Goal: Task Accomplishment & Management: Manage account settings

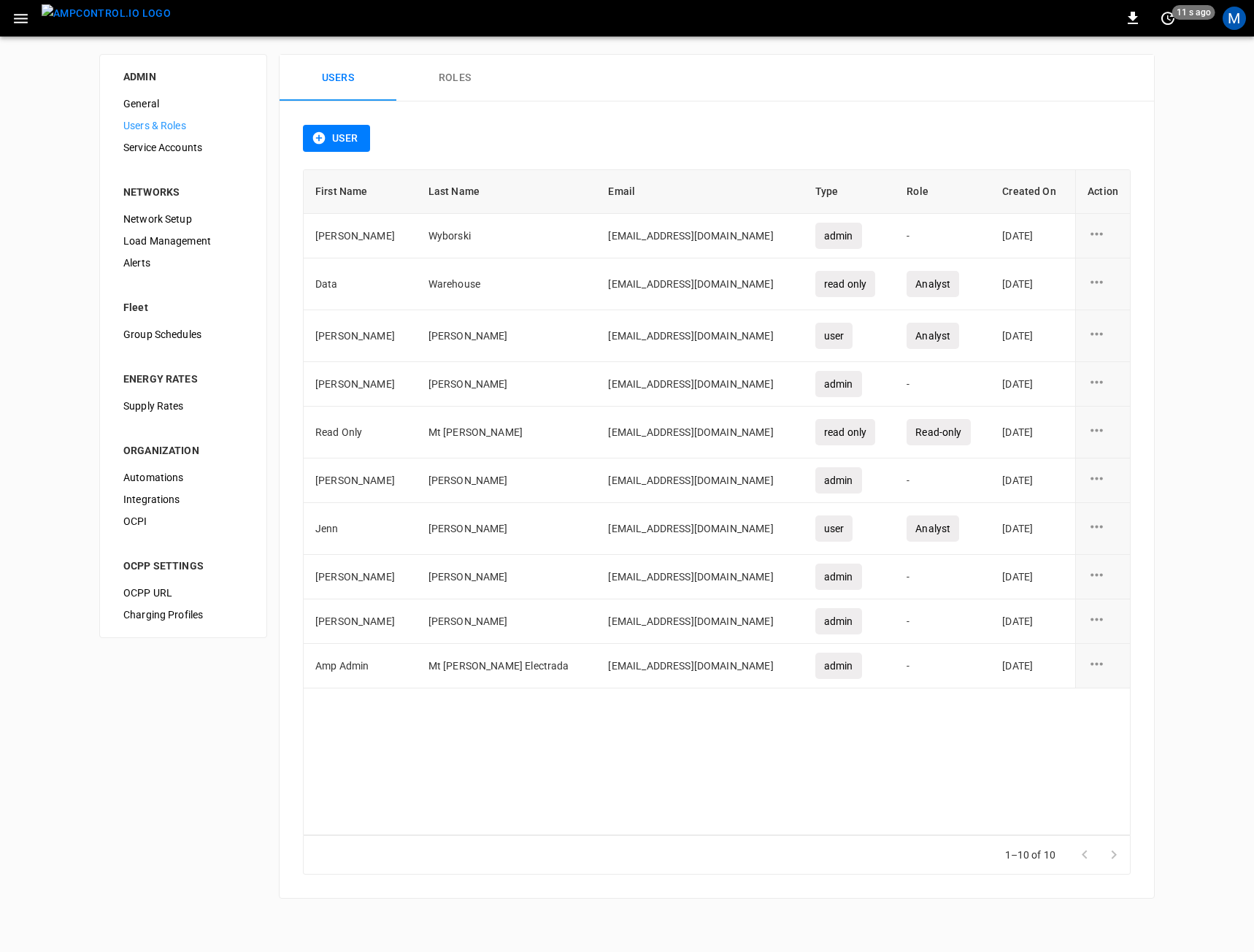
click at [108, 22] on img "menu" at bounding box center [106, 13] width 129 height 18
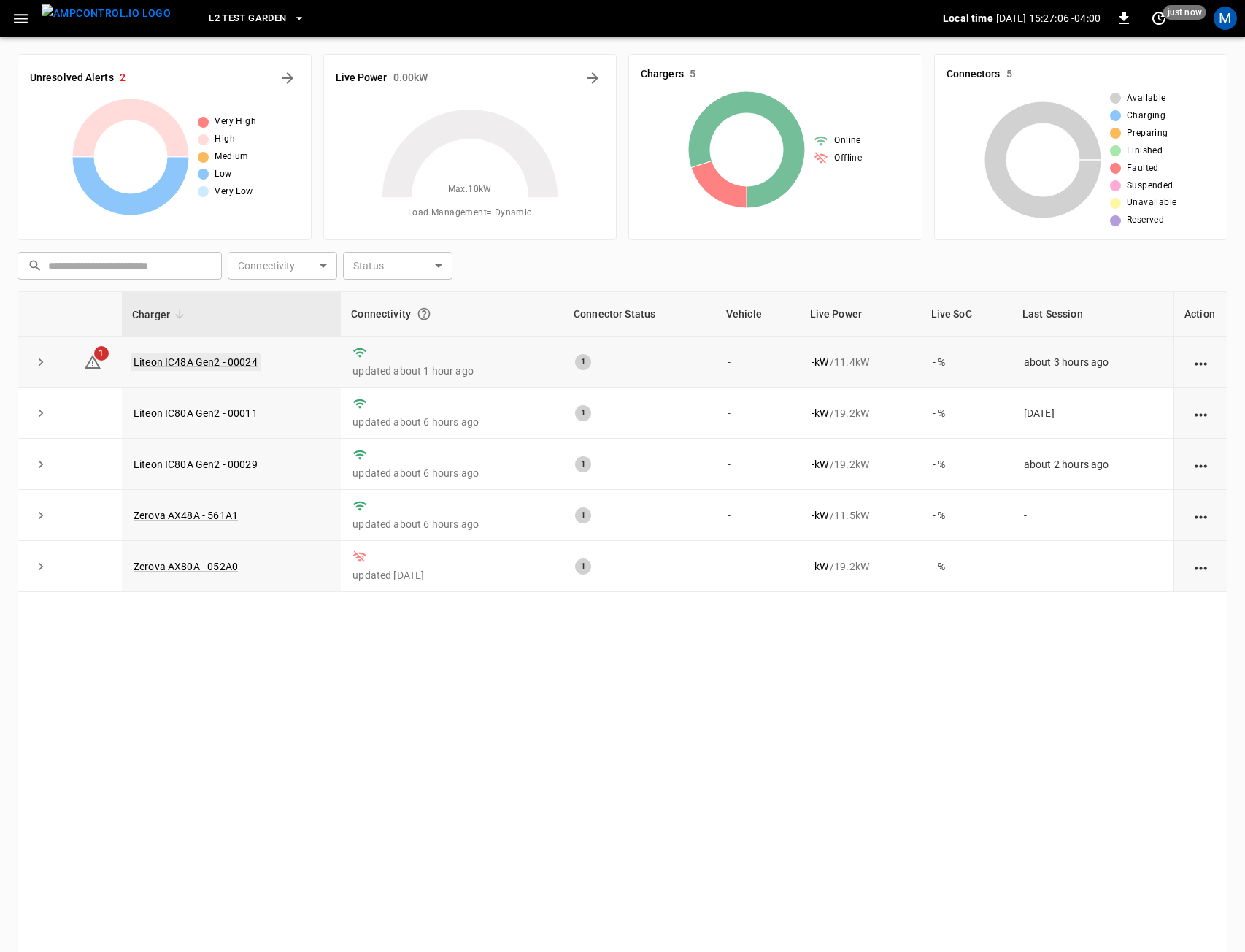
click at [160, 364] on link "Liteon IC48A Gen2 - 00024" at bounding box center [195, 362] width 130 height 18
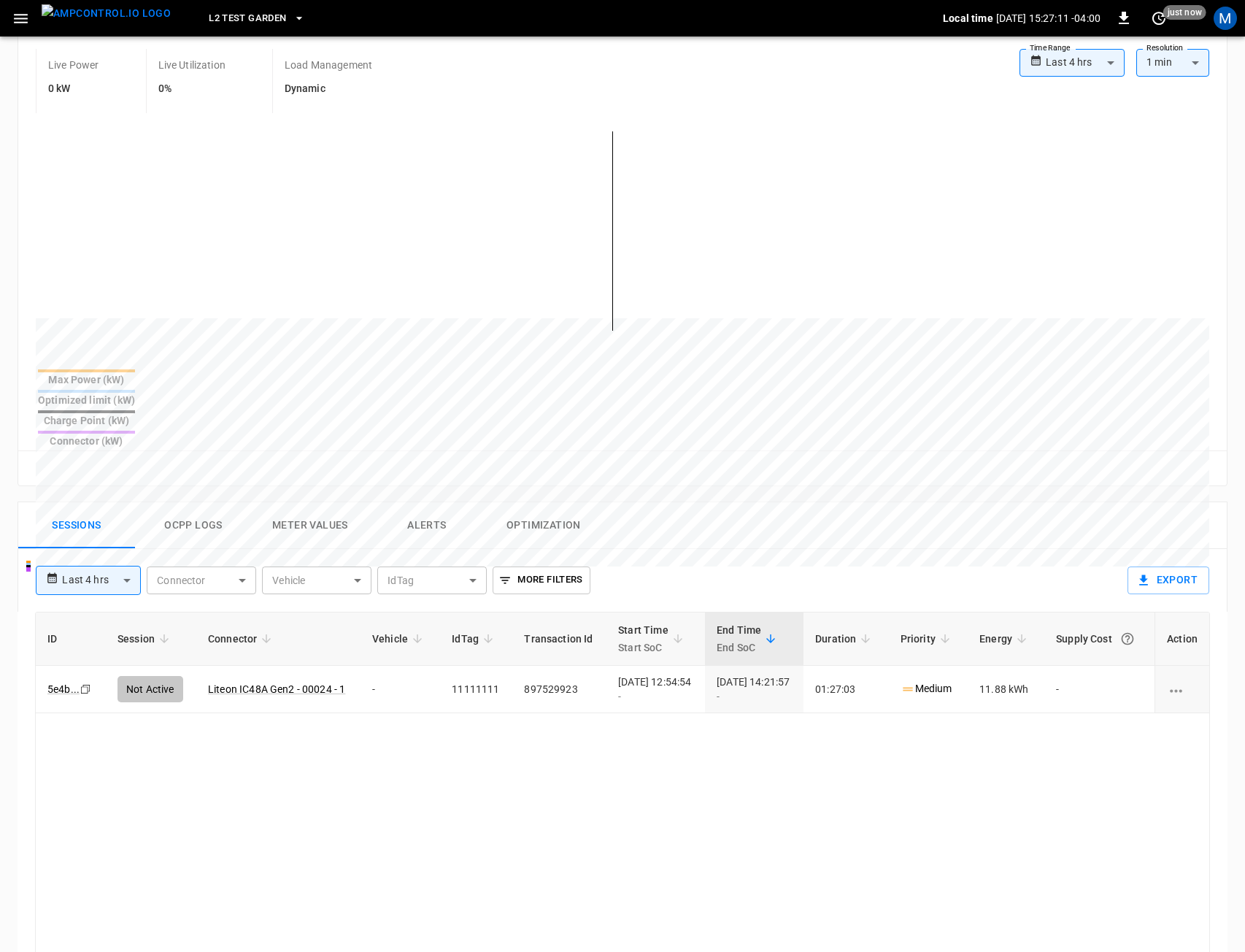
scroll to position [292, 0]
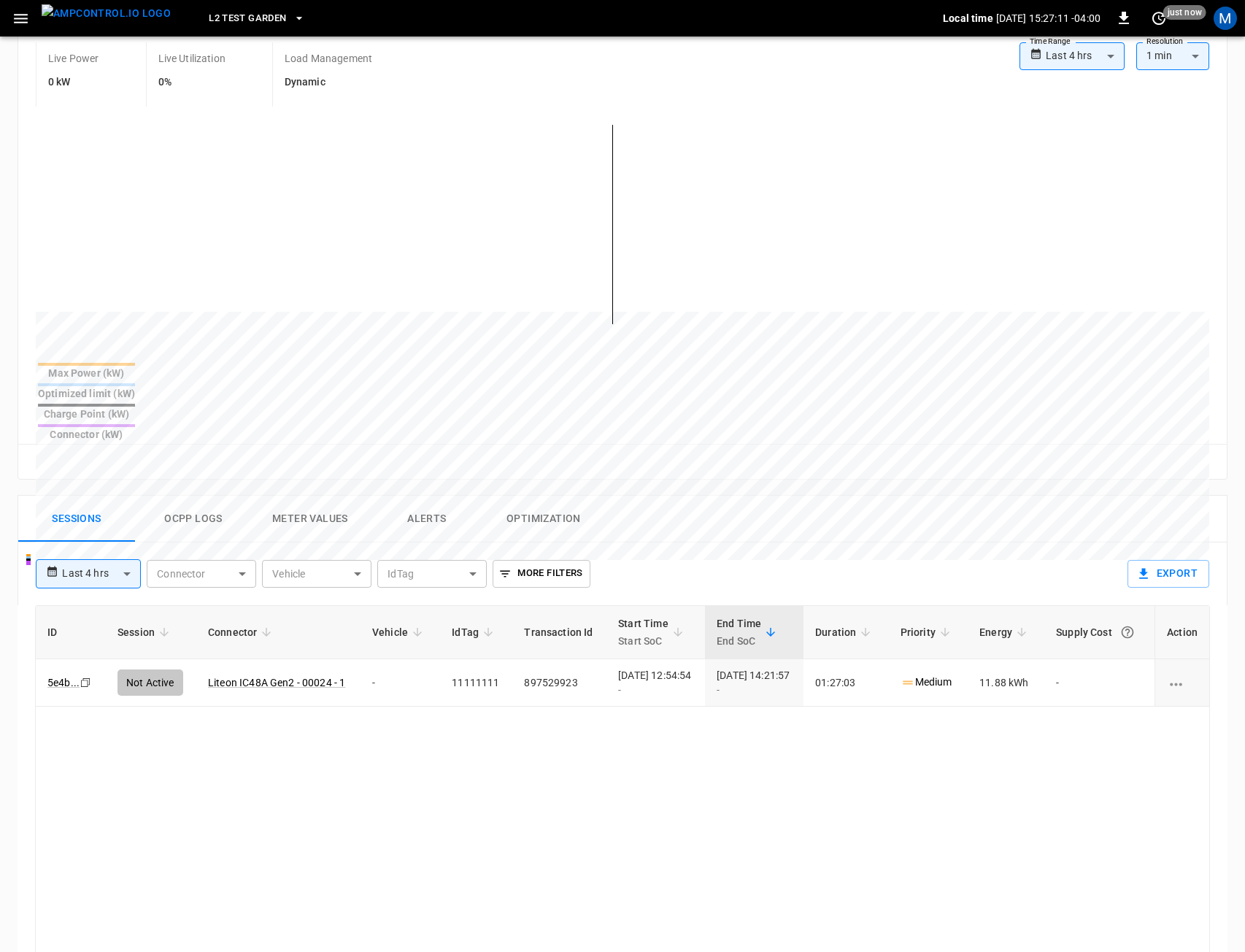
click at [434, 483] on div "**********" at bounding box center [616, 897] width 1222 height 827
click at [437, 496] on button "Alerts" at bounding box center [426, 519] width 117 height 47
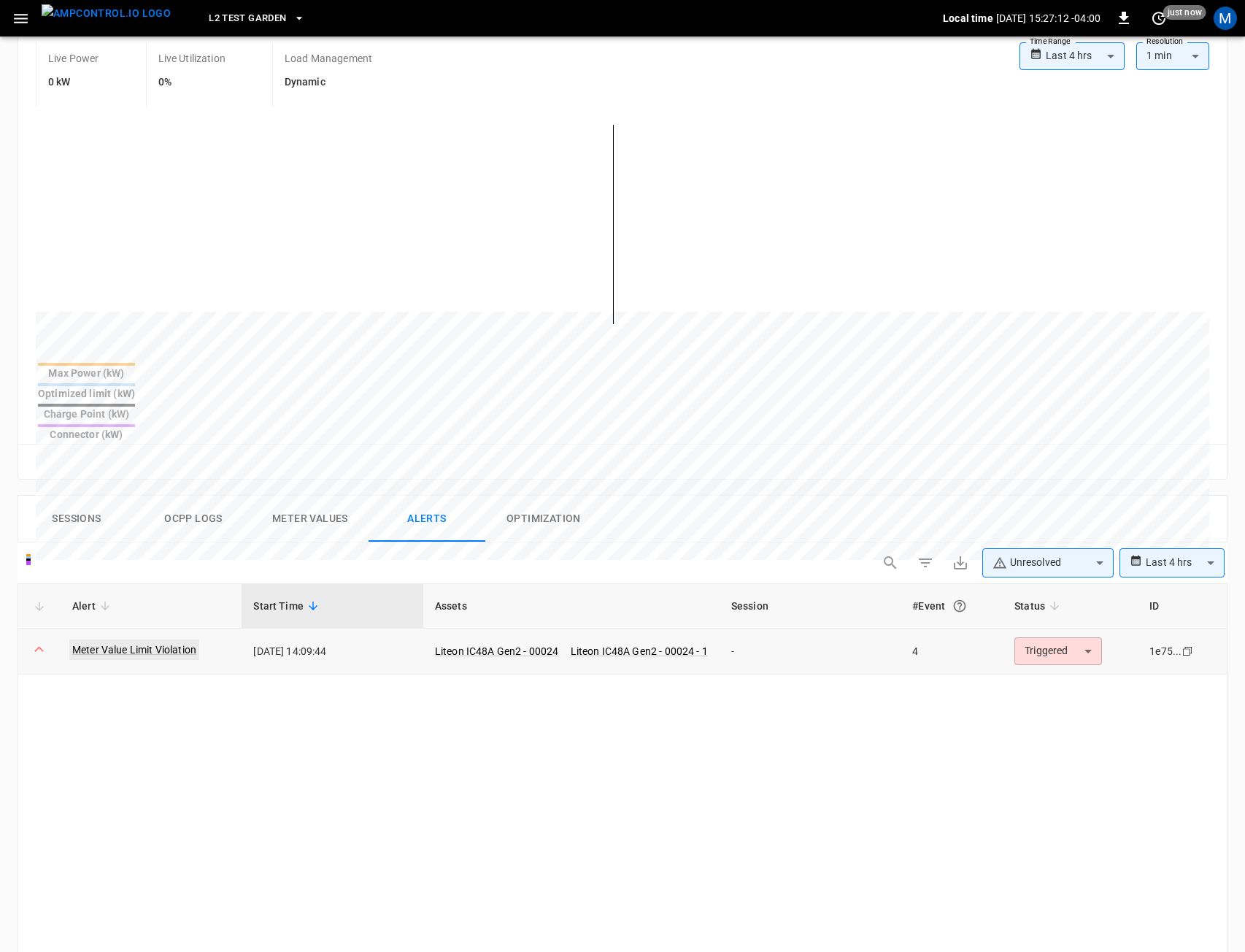
click at [137, 639] on link "Meter Value Limit Violation" at bounding box center [134, 649] width 130 height 21
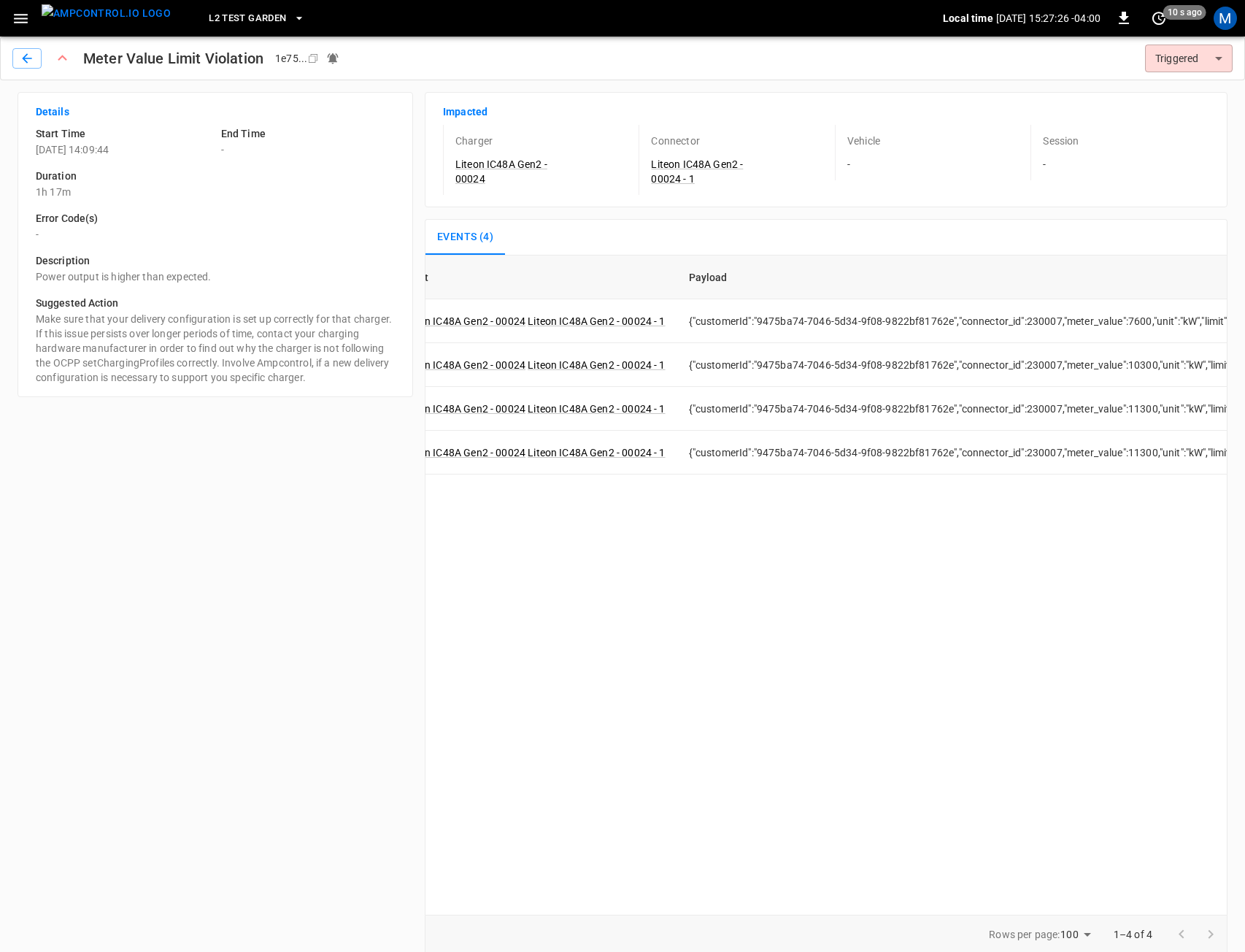
scroll to position [0, 125]
click at [24, 56] on icon "button" at bounding box center [27, 59] width 15 height 15
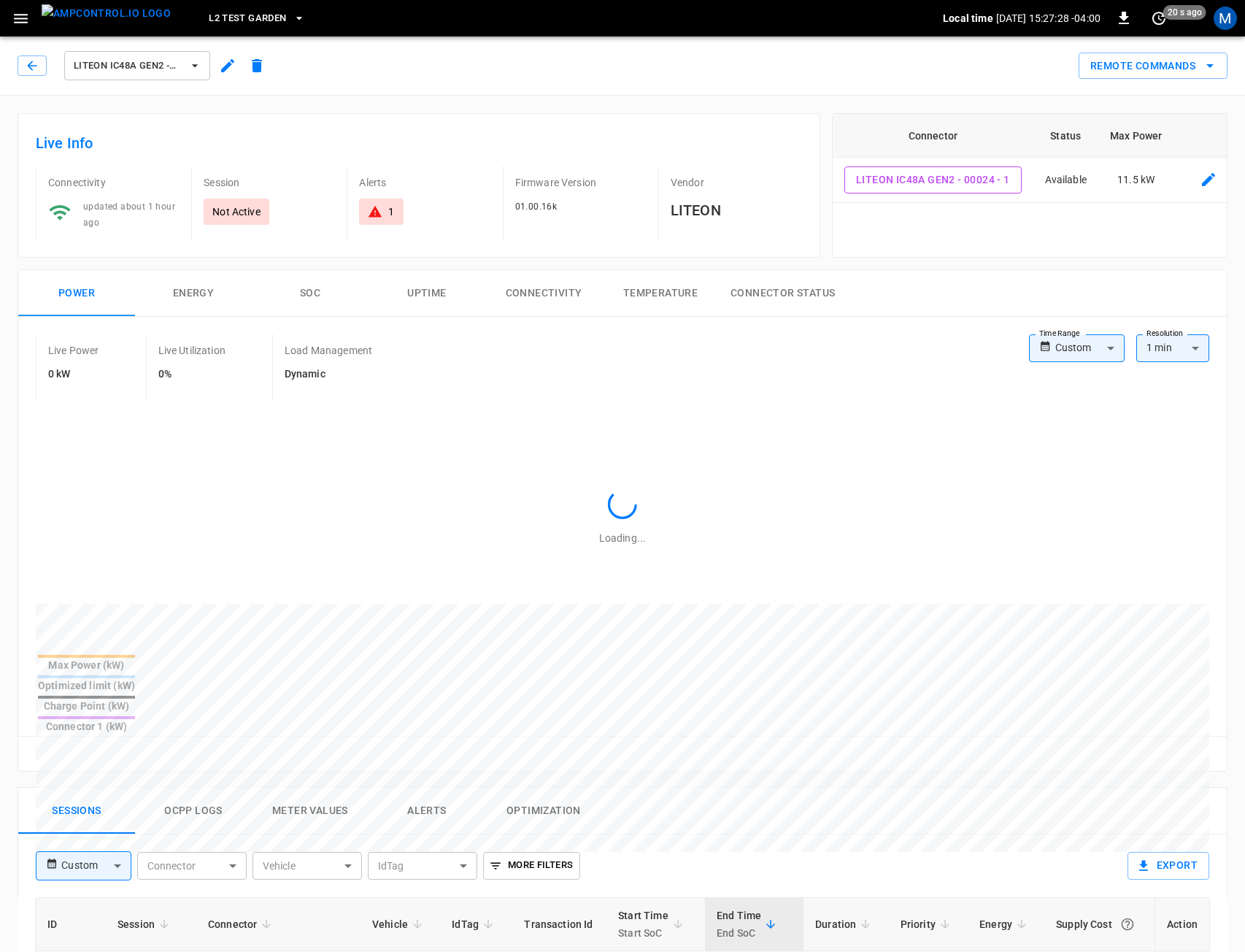
click at [225, 68] on icon "button" at bounding box center [228, 66] width 13 height 13
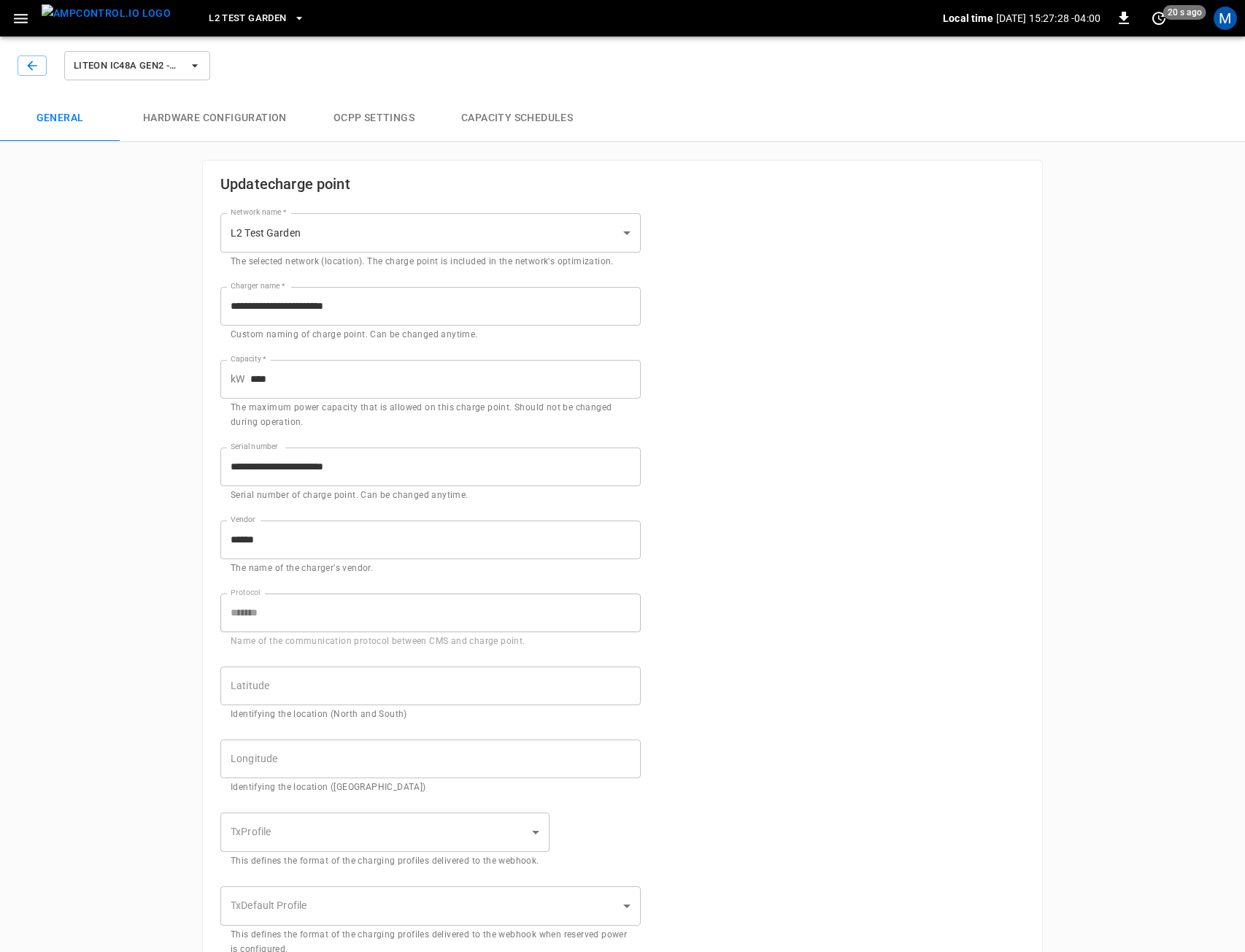
type input "**********"
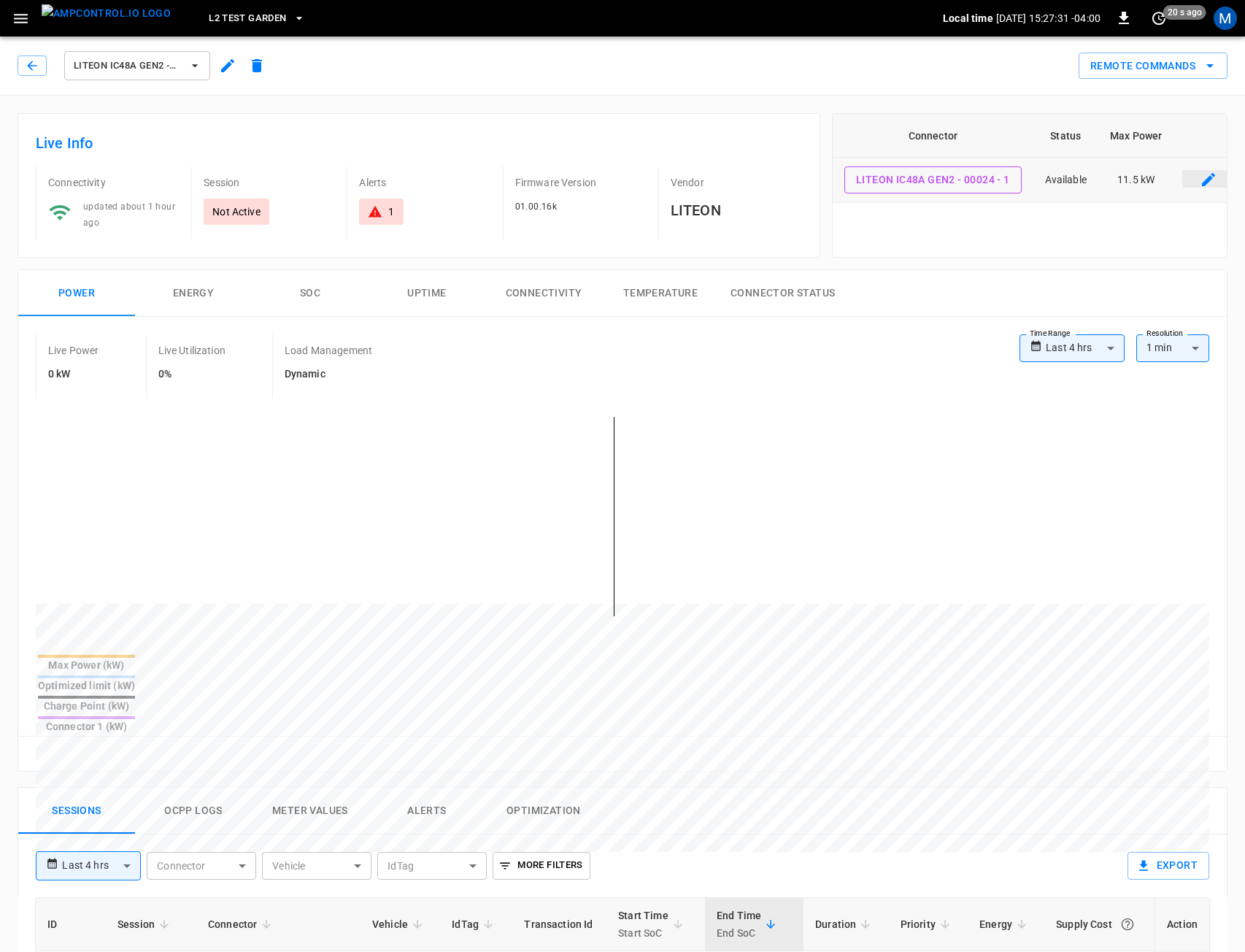
click at [1206, 186] on icon "connector table" at bounding box center [1208, 180] width 13 height 13
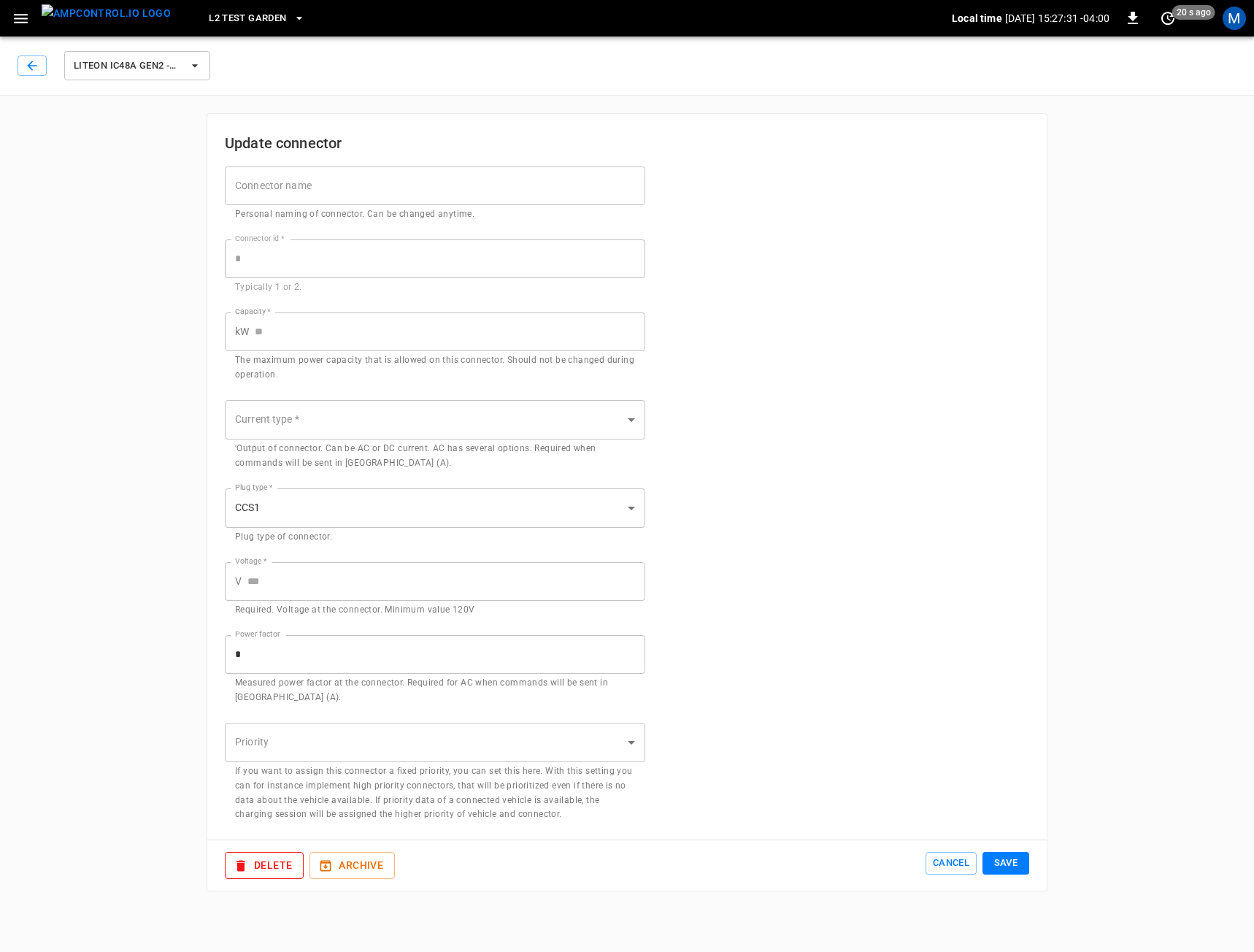
type input "****"
type input "*********"
type input "******"
type input "***"
type input "*"
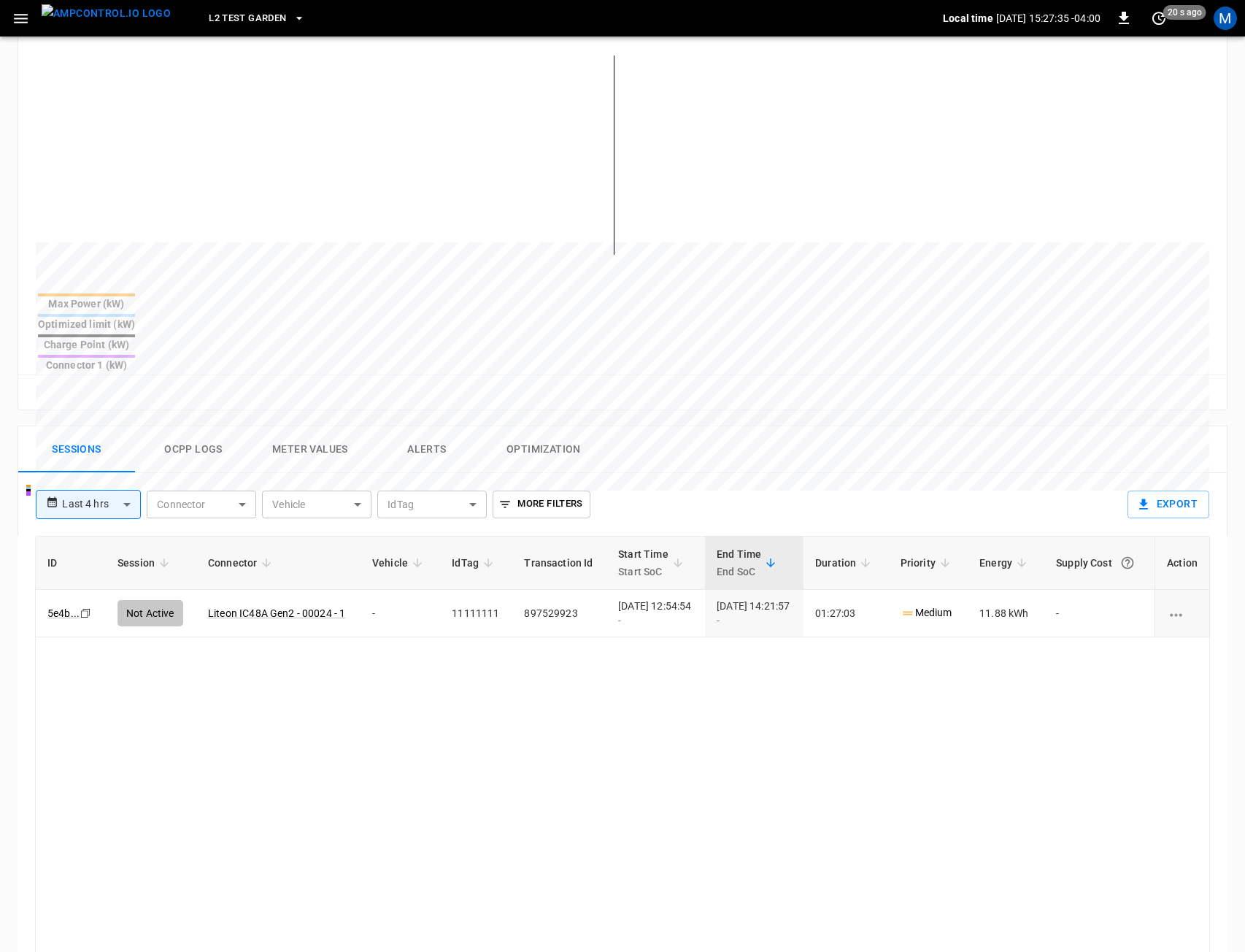
scroll to position [364, 0]
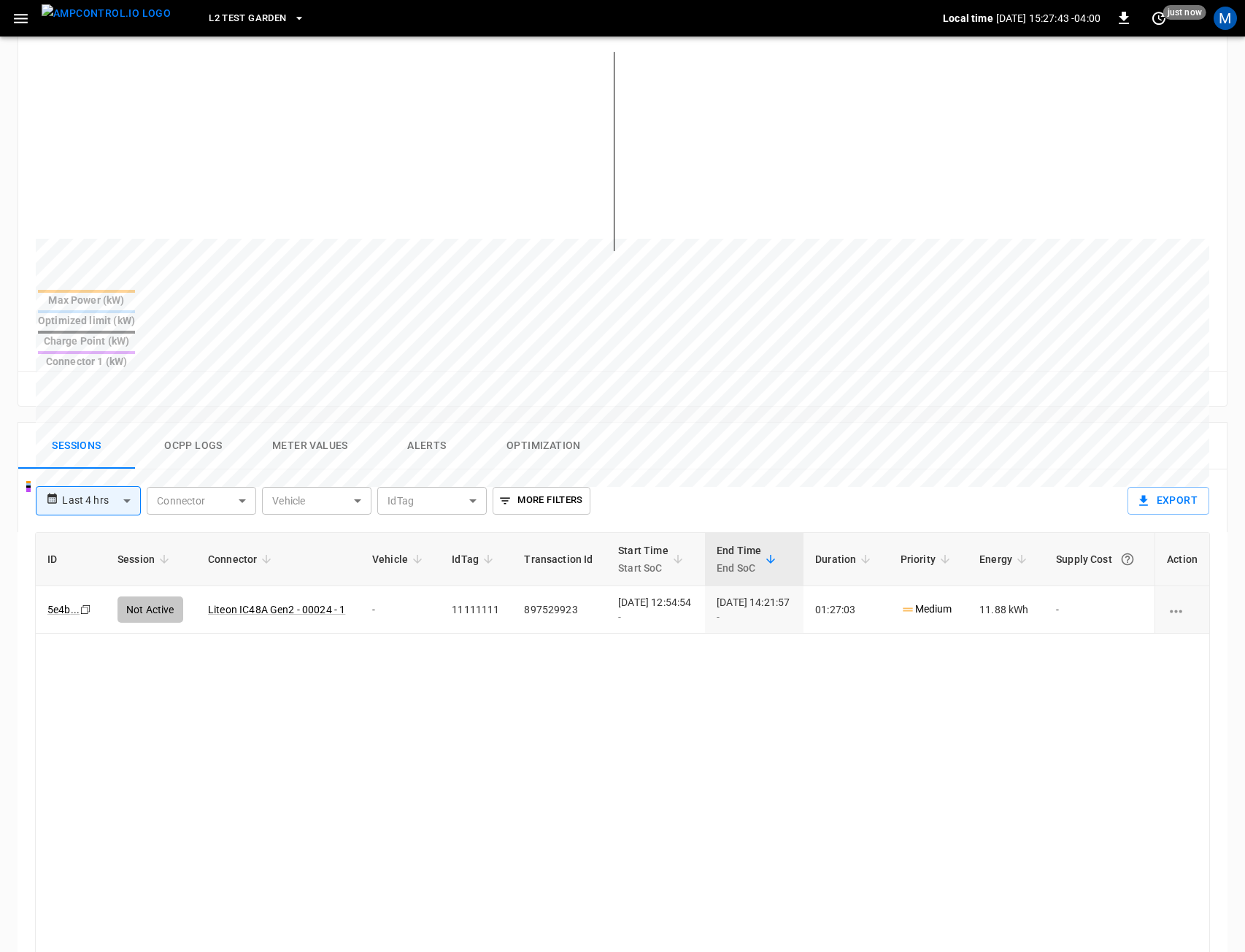
click at [427, 423] on button "Alerts" at bounding box center [426, 446] width 117 height 47
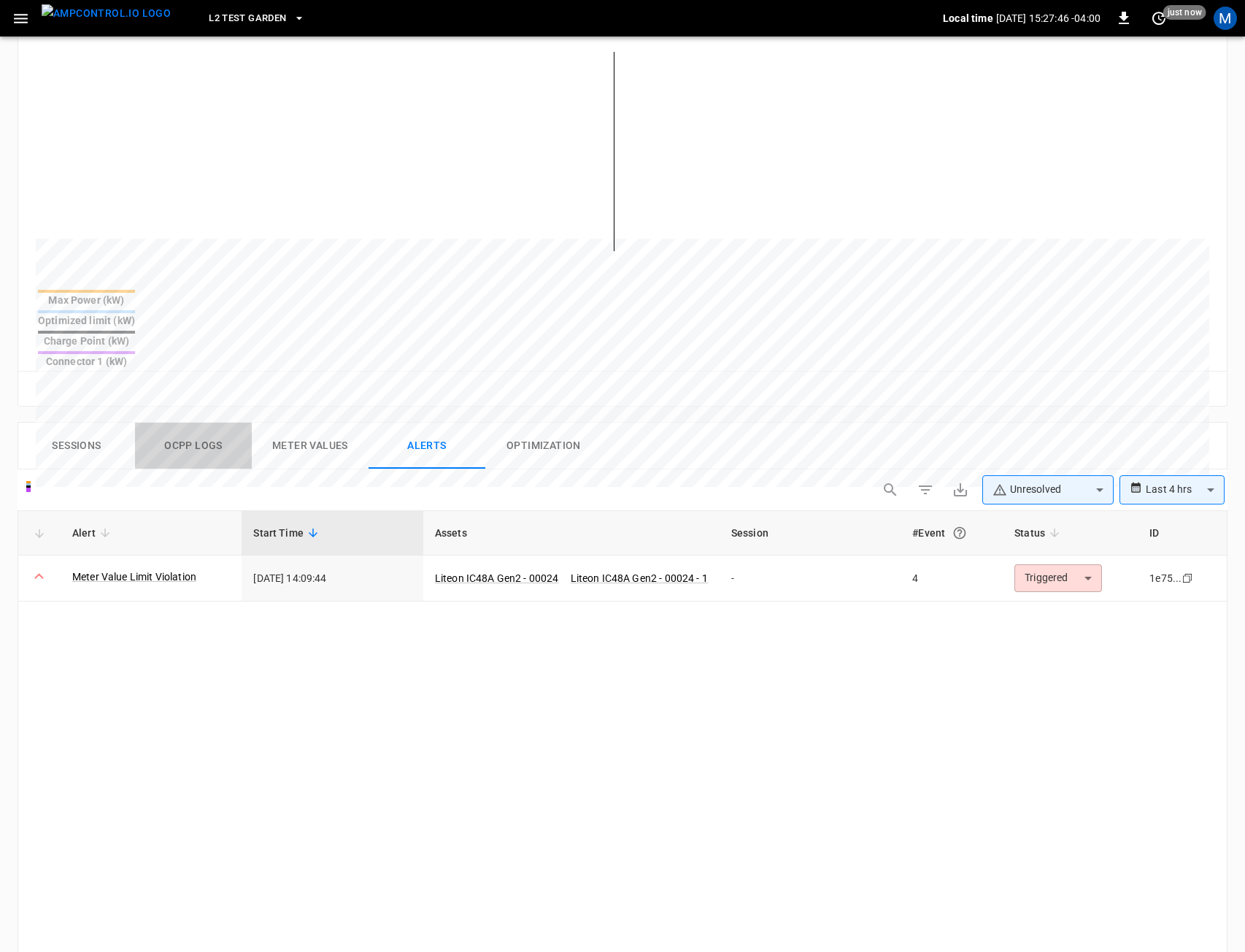
click at [190, 423] on button "Ocpp logs" at bounding box center [193, 446] width 117 height 47
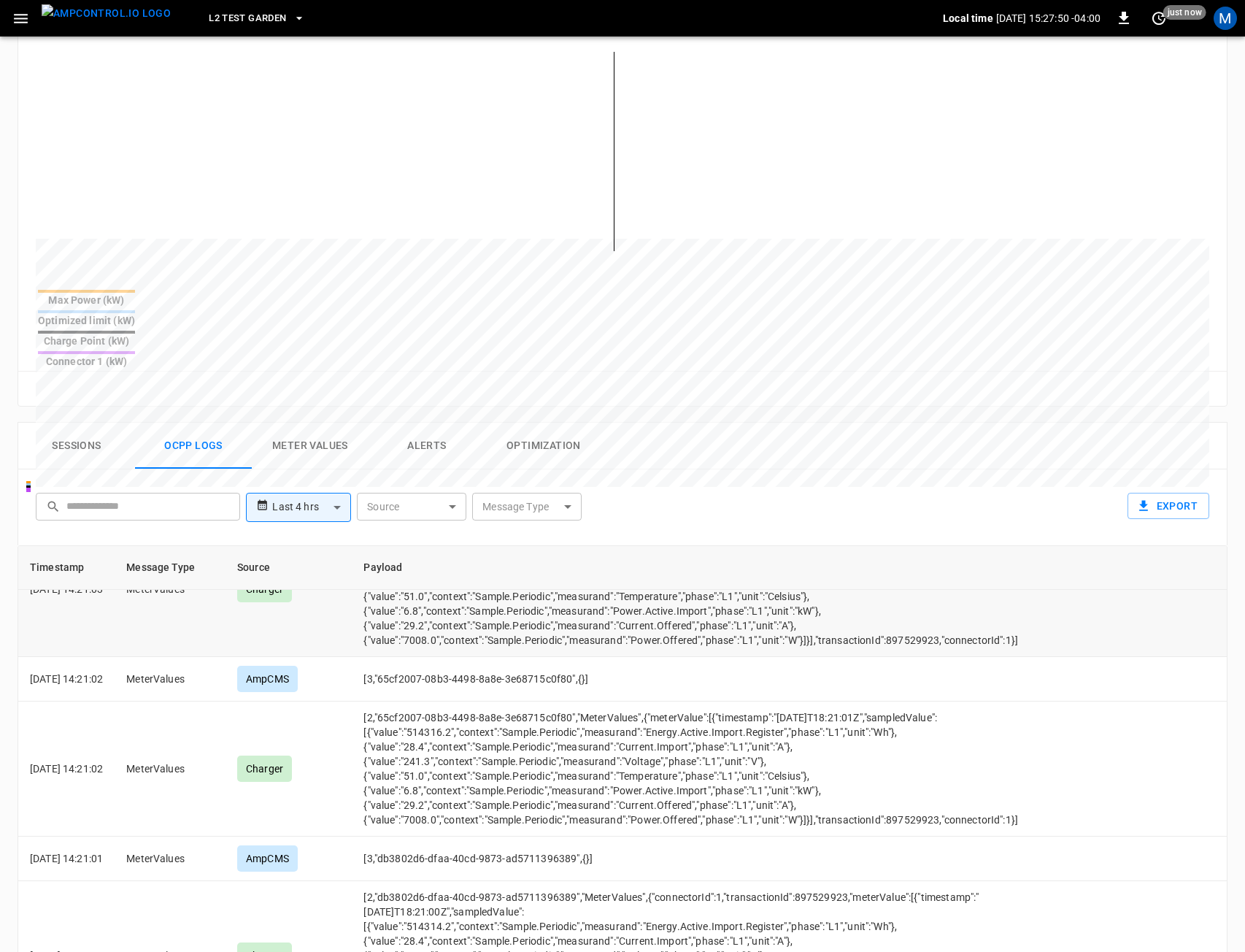
scroll to position [630, 0]
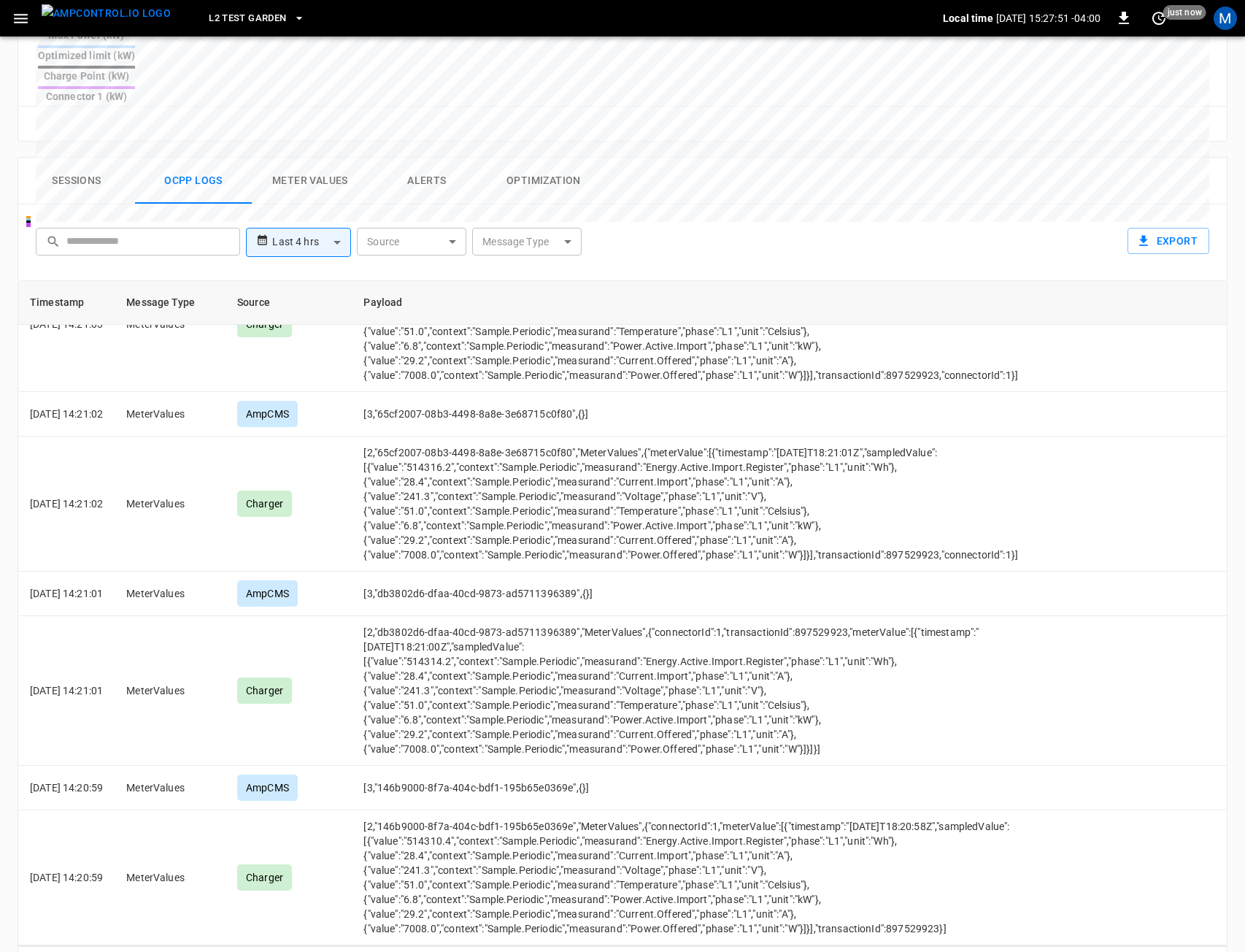
click at [1219, 951] on icon "Go to next page" at bounding box center [1210, 965] width 18 height 18
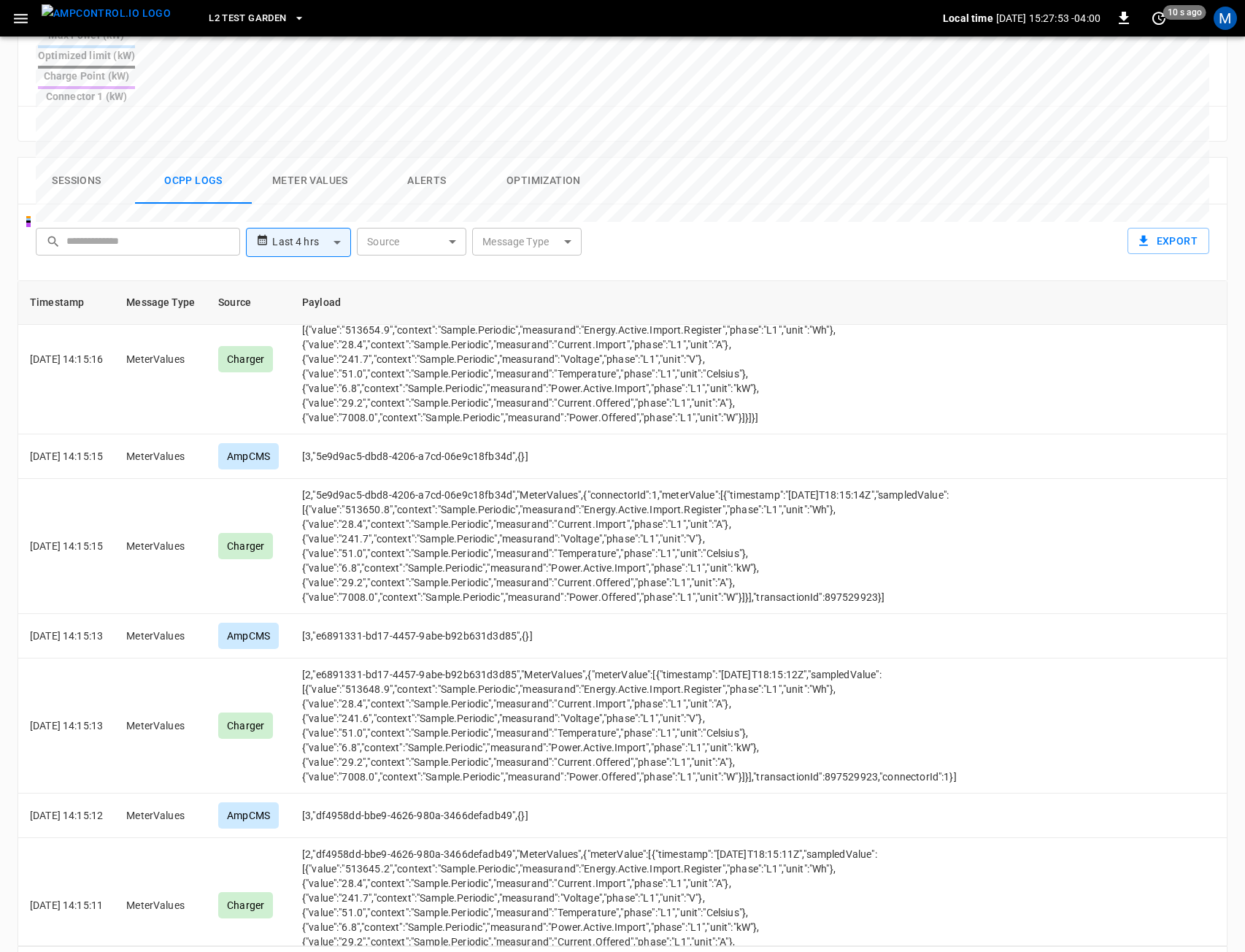
click at [1213, 951] on icon "Go to next page" at bounding box center [1210, 965] width 18 height 18
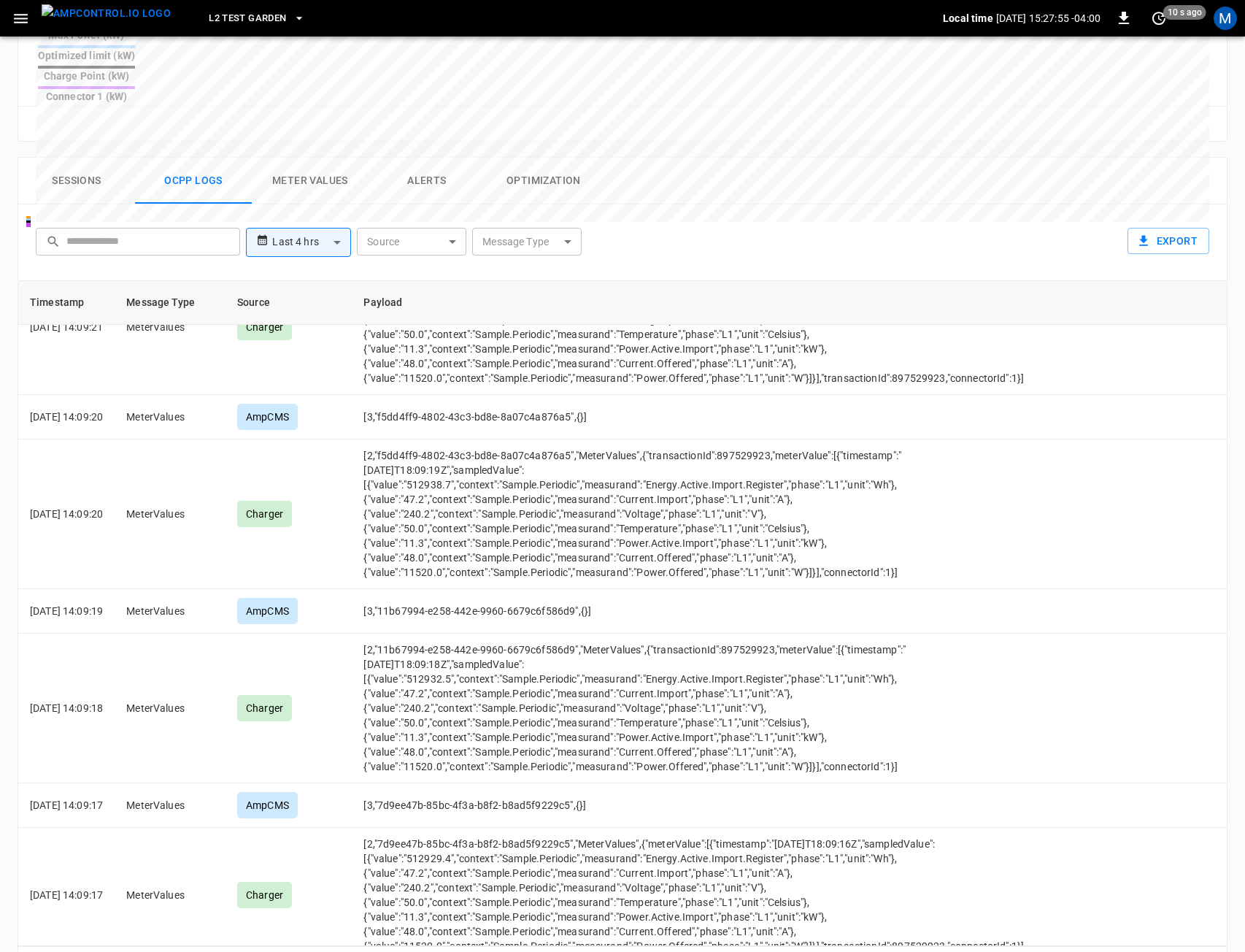
click at [1213, 951] on icon "Go to next page" at bounding box center [1210, 965] width 18 height 18
click at [1183, 951] on icon "Go to previous page" at bounding box center [1181, 965] width 18 height 18
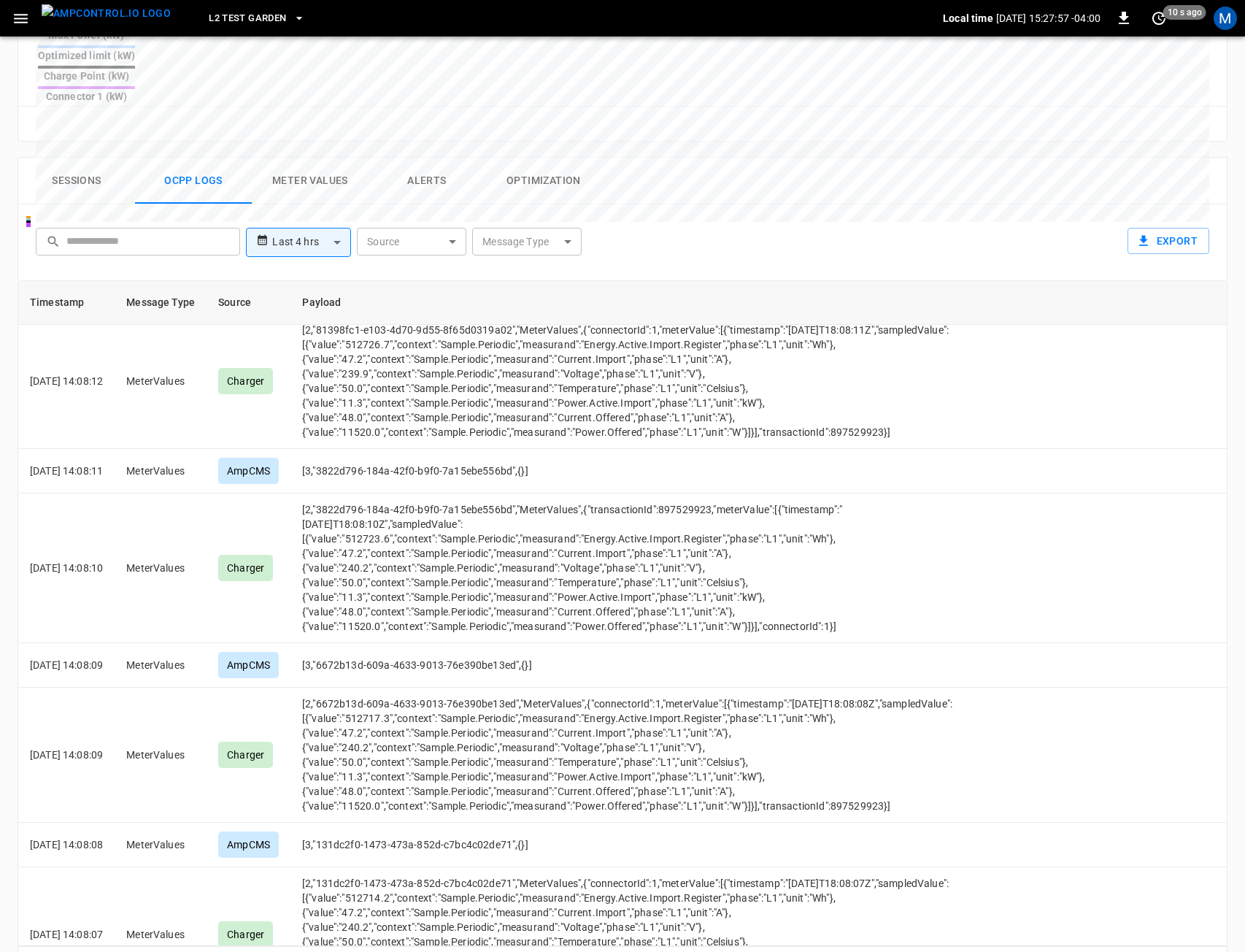
click at [1183, 951] on icon "Go to previous page" at bounding box center [1181, 965] width 18 height 18
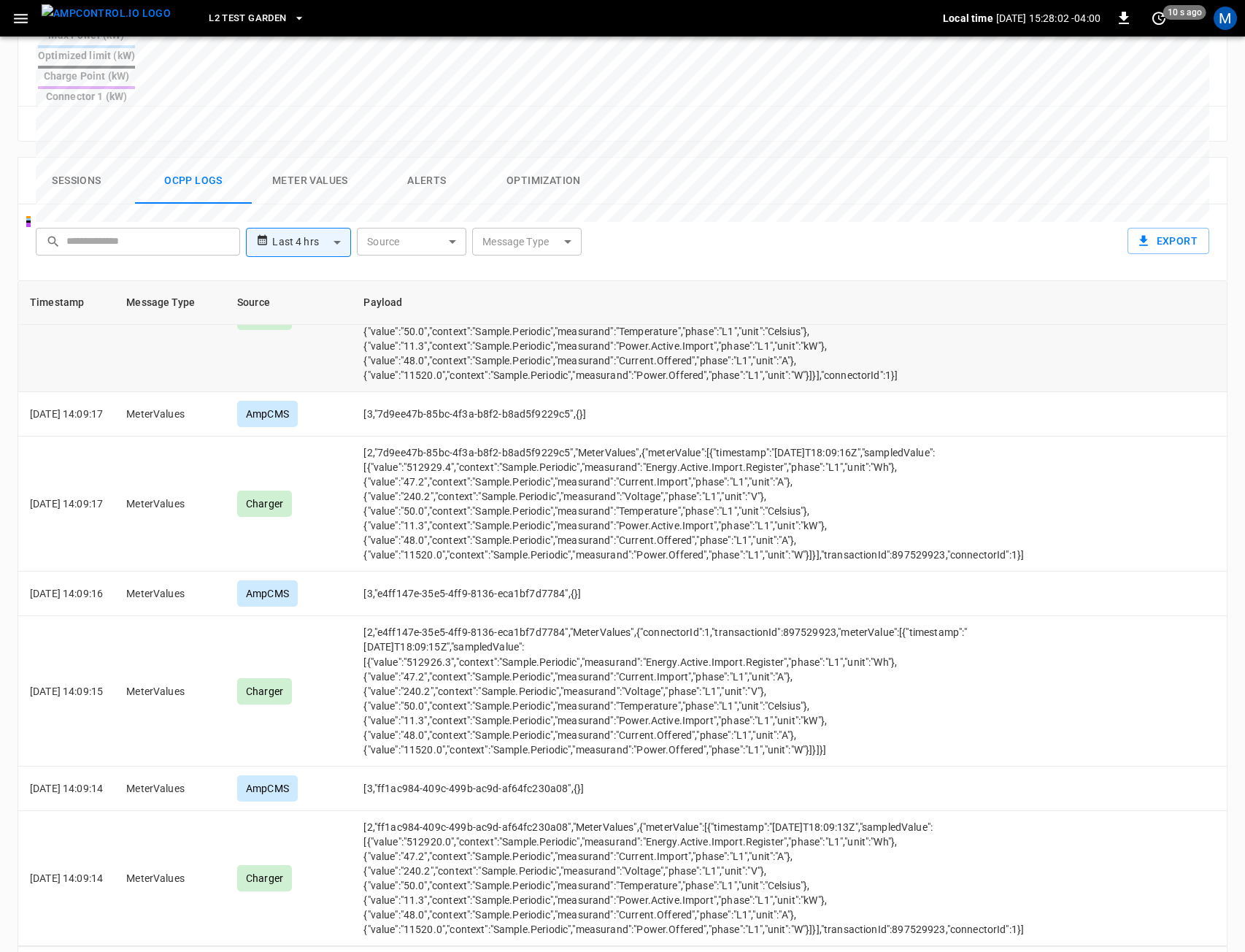
scroll to position [8551, 0]
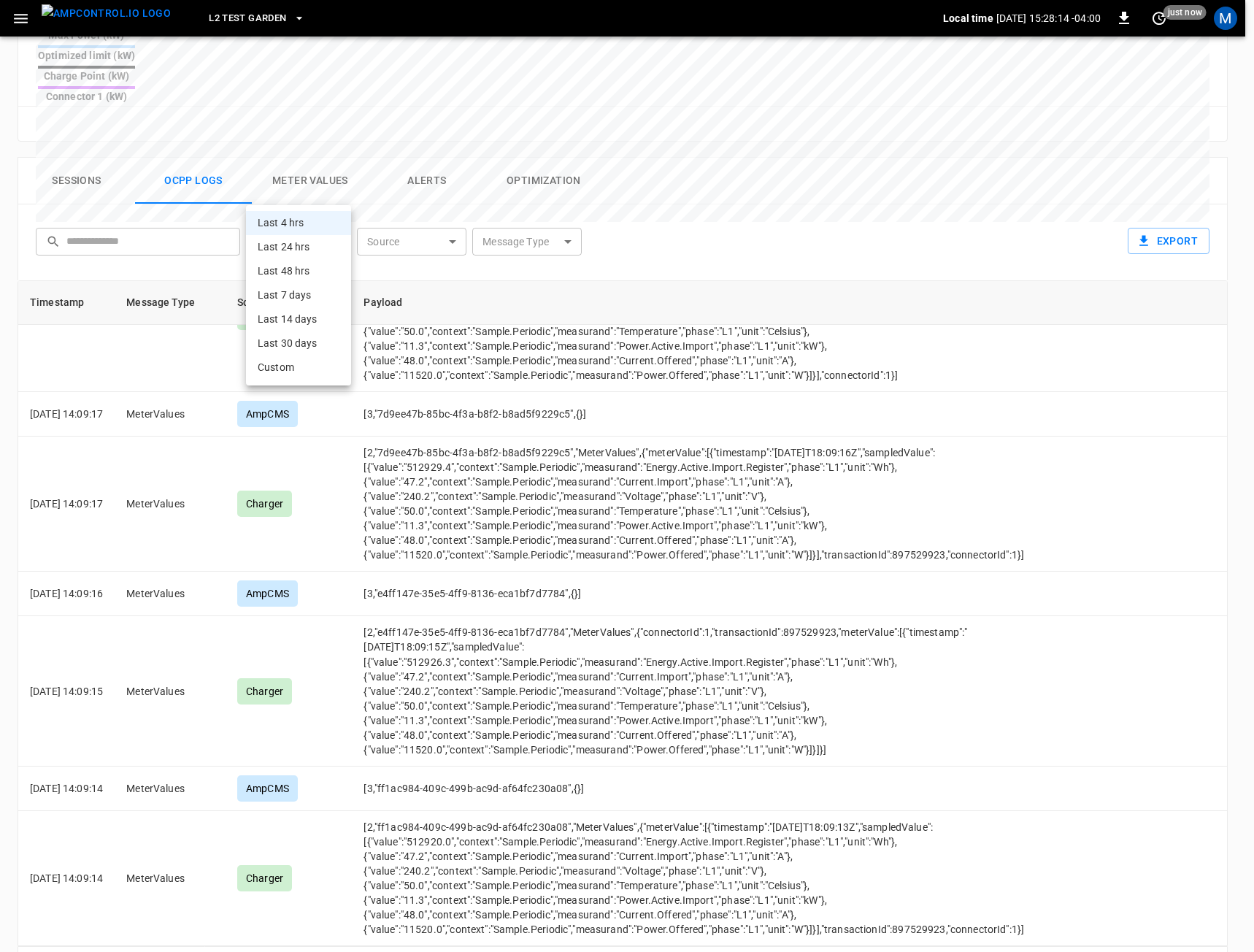
click at [306, 192] on body "**********" at bounding box center [627, 186] width 1254 height 1633
click at [386, 147] on div at bounding box center [627, 476] width 1254 height 952
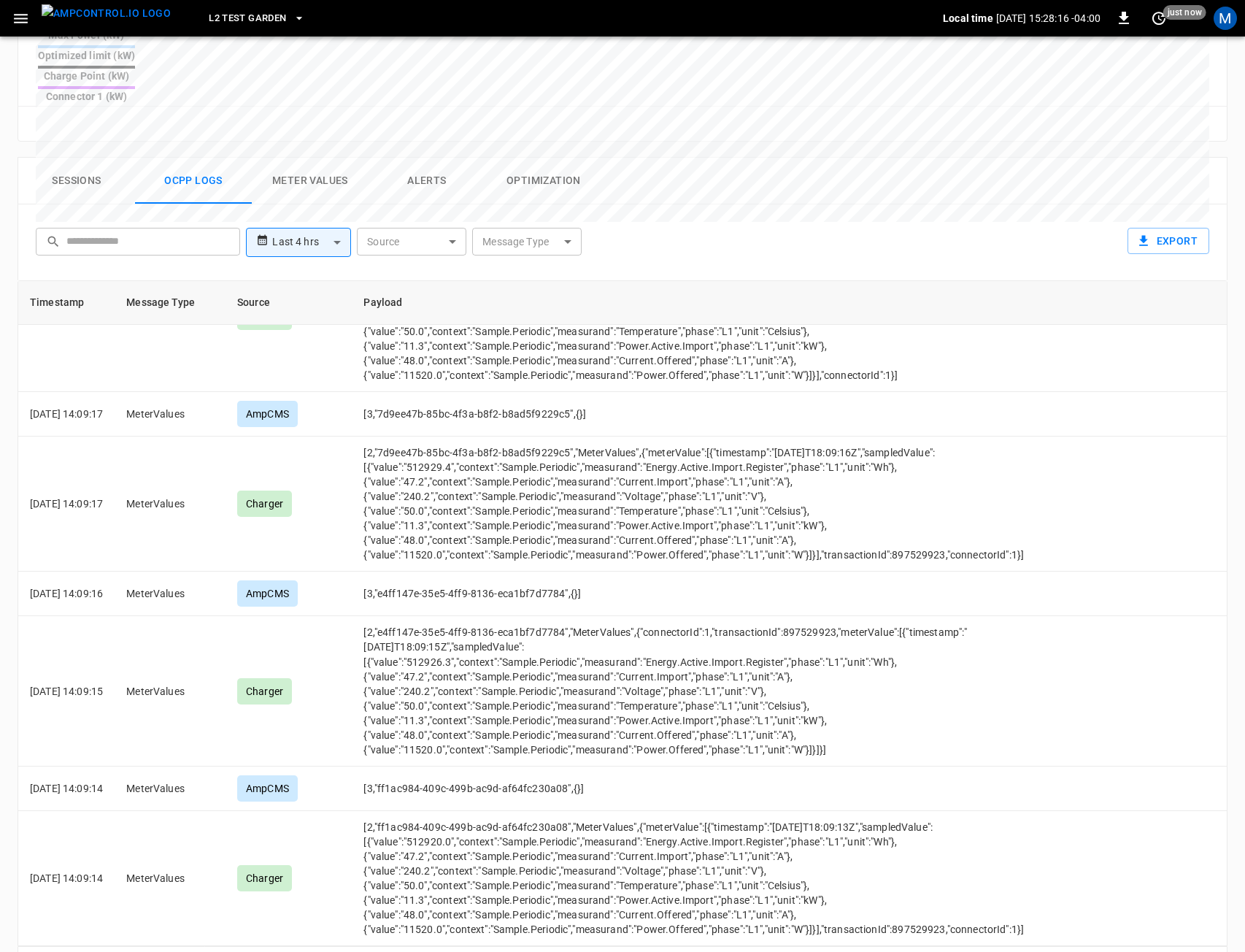
click at [412, 135] on div "Last 4 hrs Last 24 hrs Last 48 hrs Last 7 days Last 14 days Last 30 days Custom" at bounding box center [622, 476] width 1245 height 952
click at [412, 157] on button "Alerts" at bounding box center [426, 181] width 117 height 47
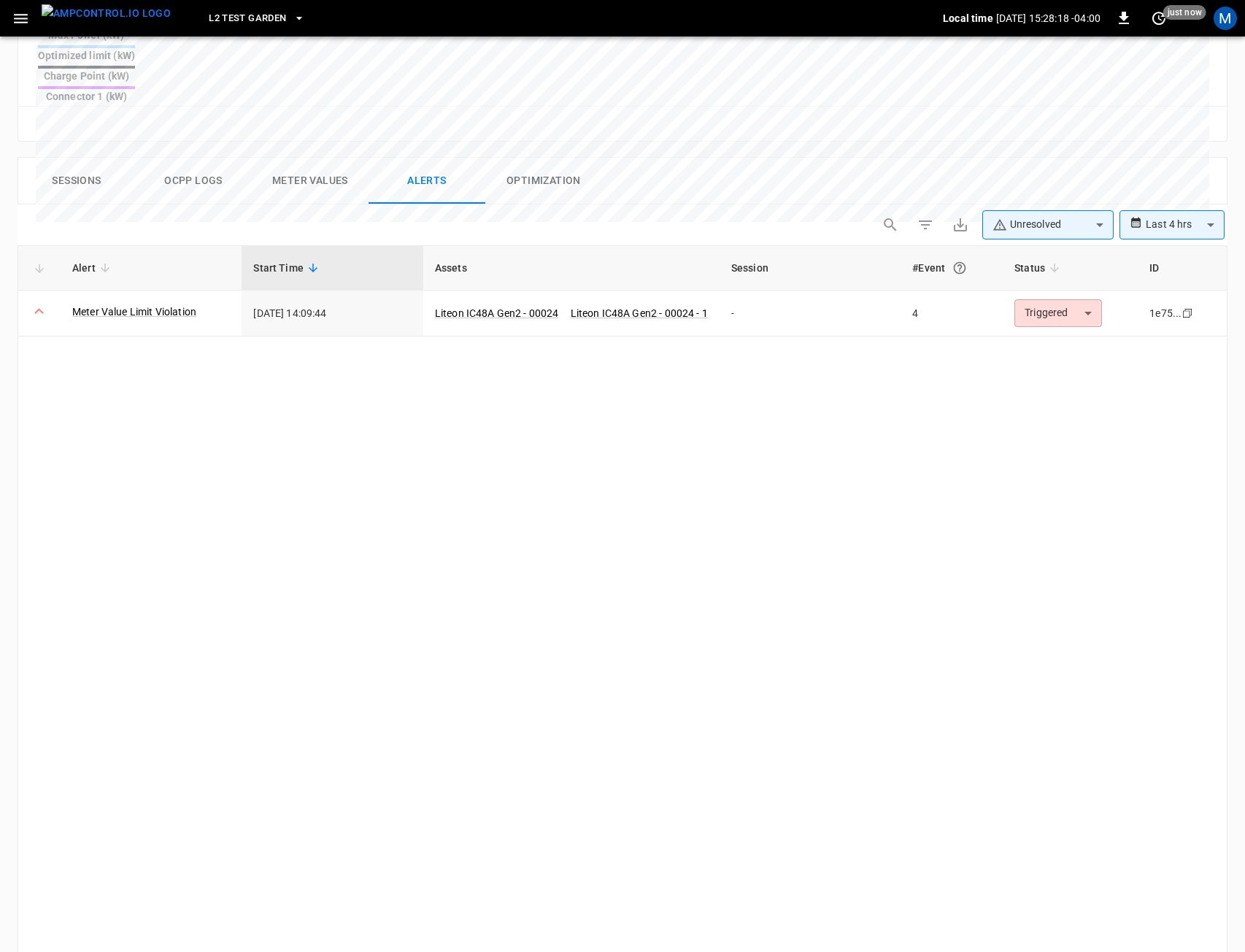
click at [198, 157] on button "Ocpp logs" at bounding box center [193, 181] width 117 height 47
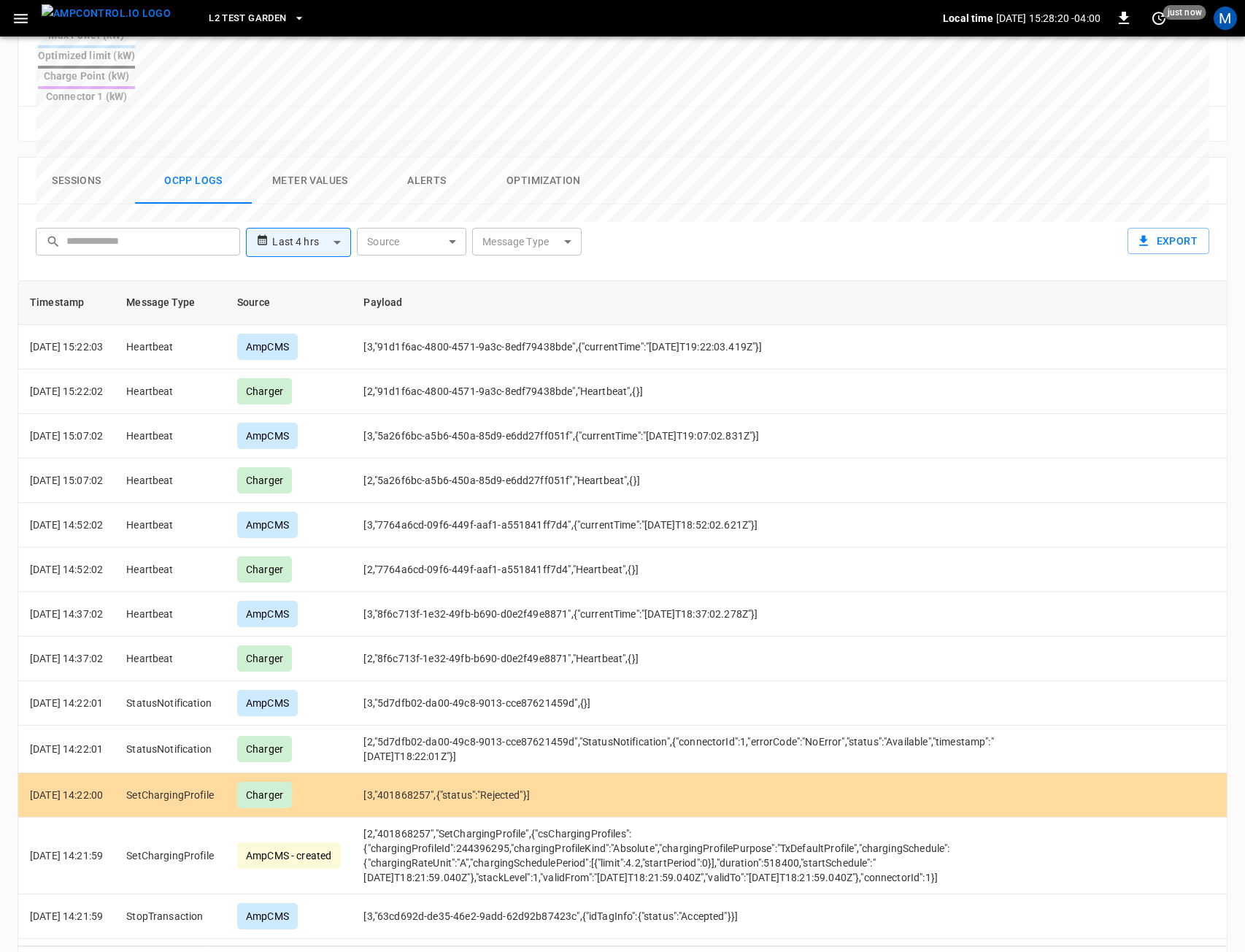
click at [1217, 951] on icon "Go to next page" at bounding box center [1210, 965] width 18 height 18
click at [1216, 951] on icon "Go to next page" at bounding box center [1210, 965] width 18 height 18
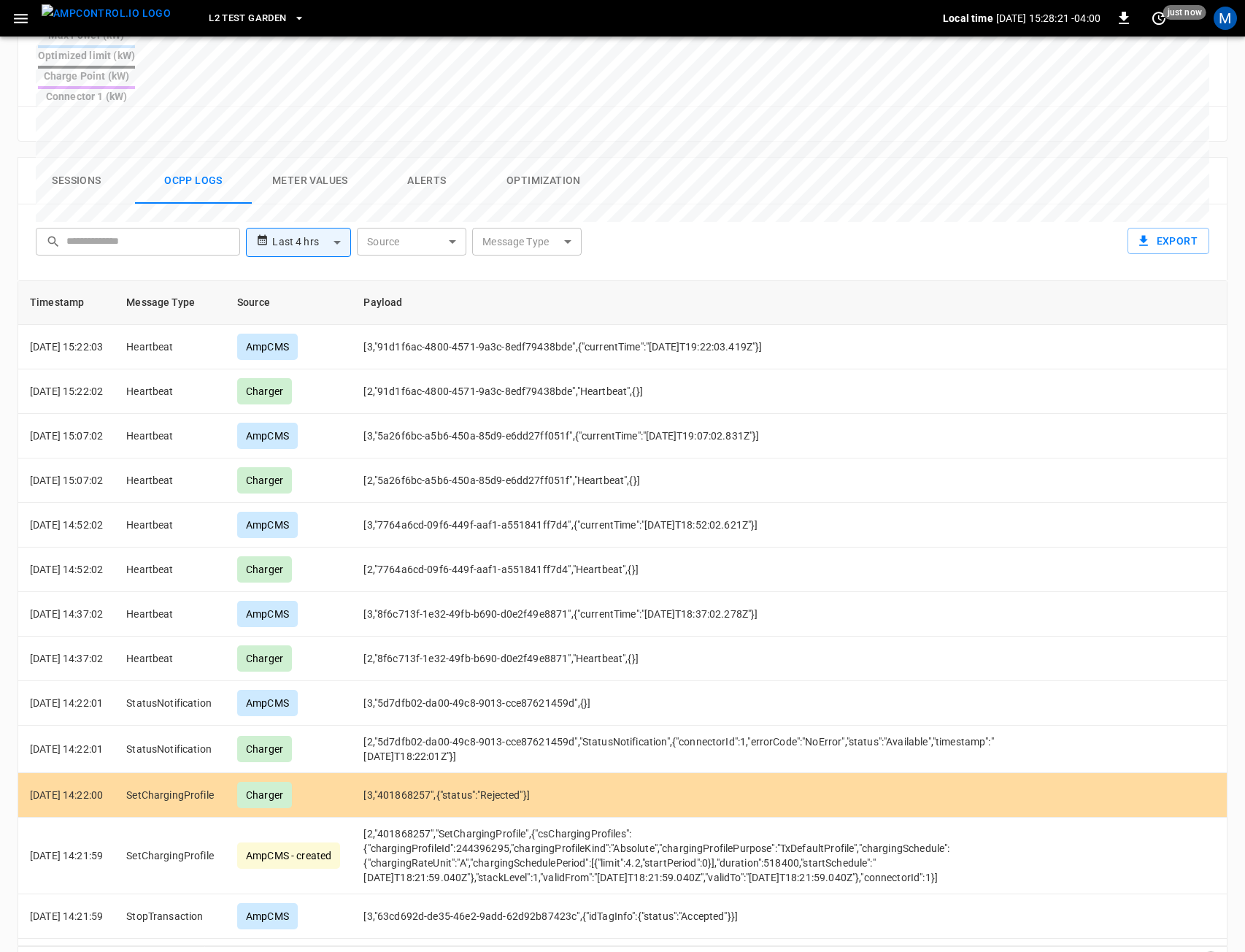
click at [1216, 951] on icon "Go to next page" at bounding box center [1210, 965] width 18 height 18
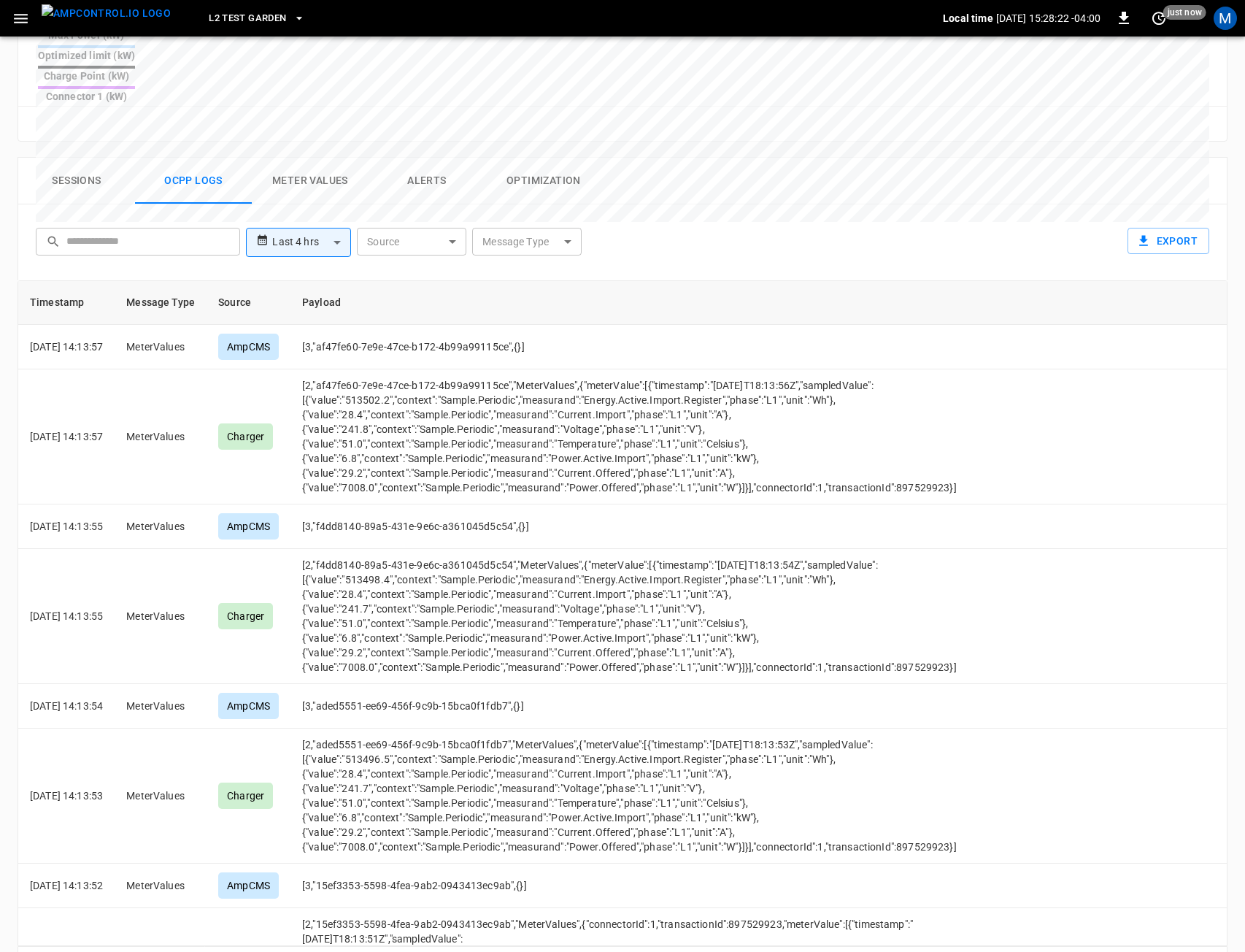
click at [1214, 951] on icon "Go to next page" at bounding box center [1210, 965] width 18 height 18
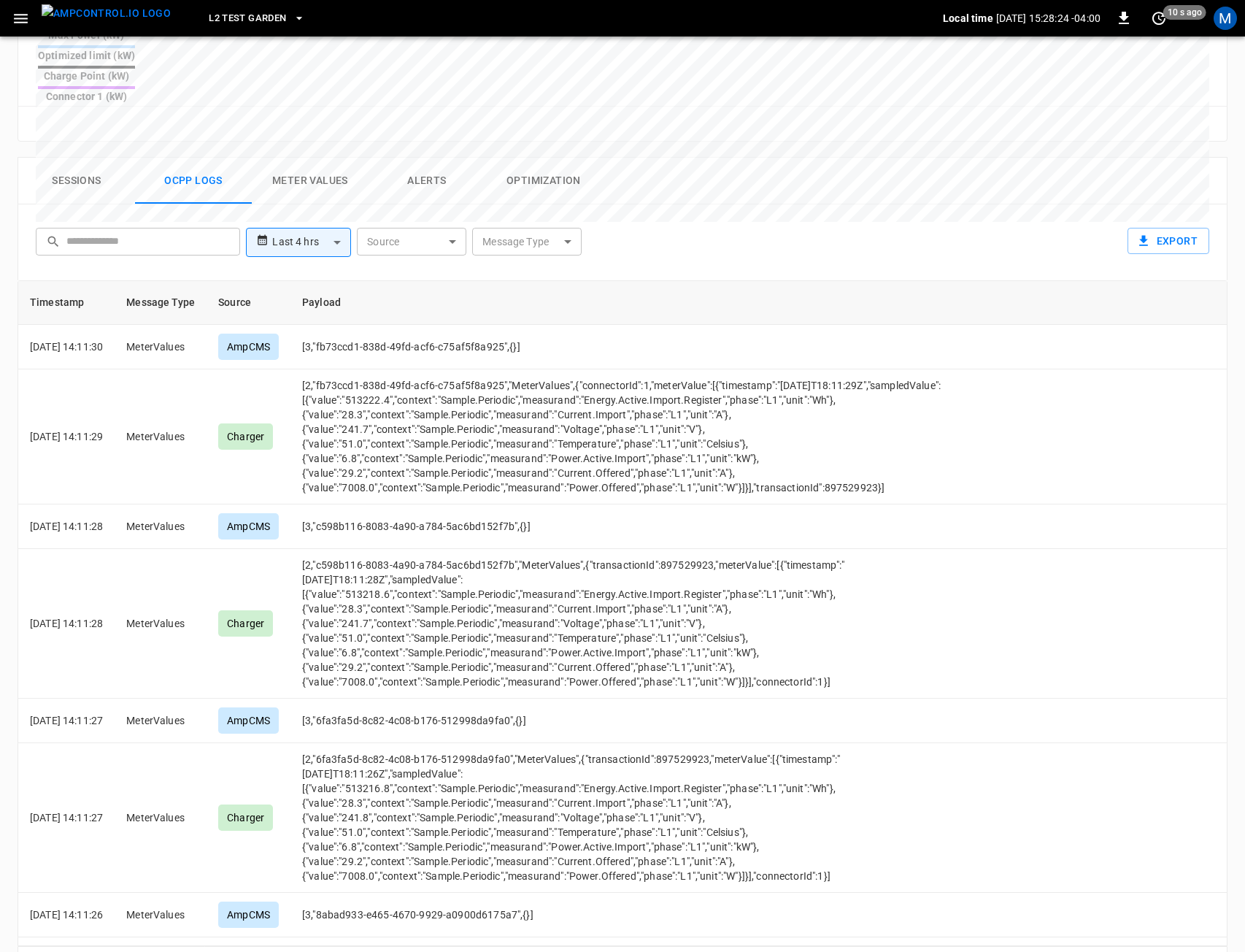
click at [1214, 951] on icon "Go to next page" at bounding box center [1210, 965] width 18 height 18
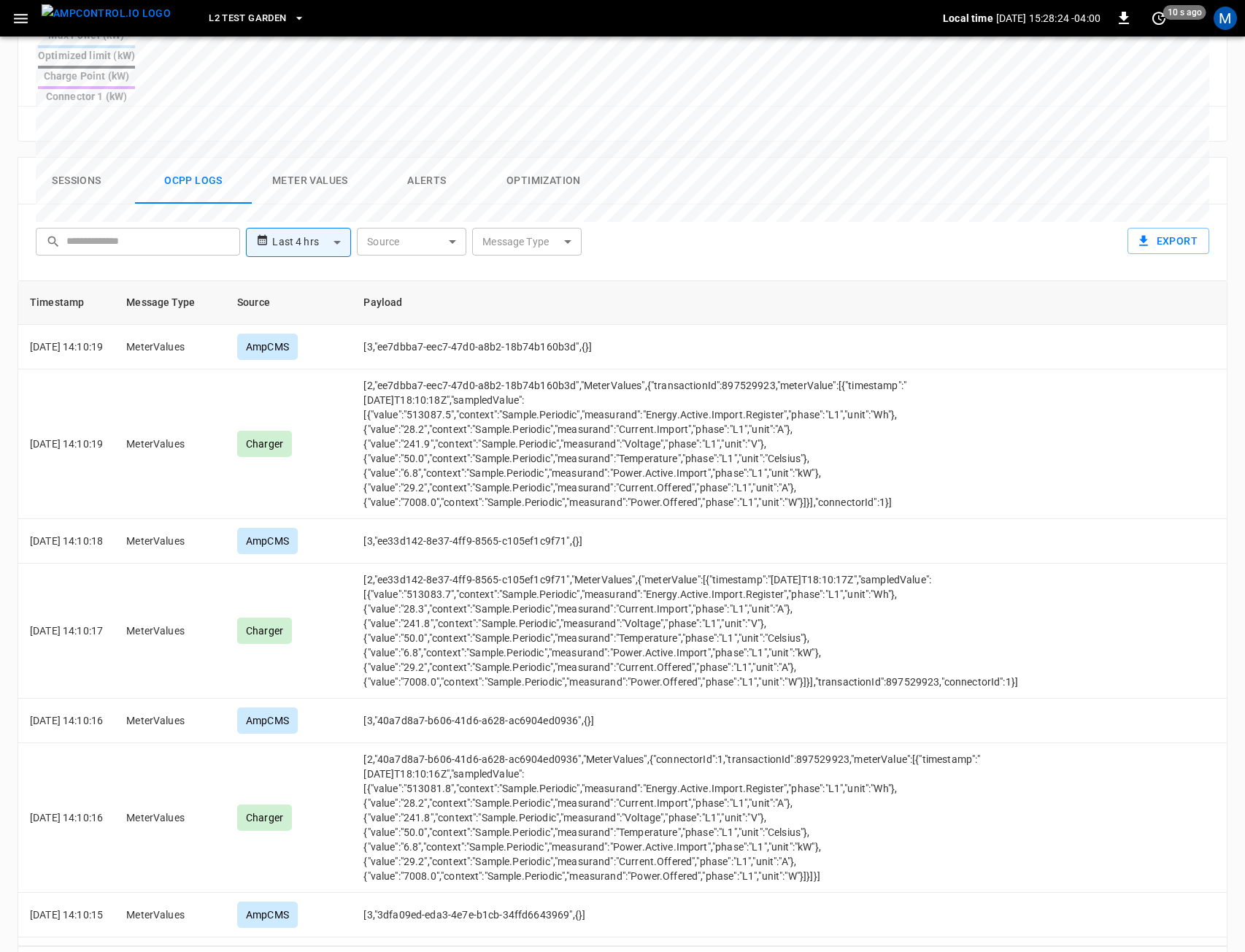
click at [1214, 951] on icon "Go to next page" at bounding box center [1210, 965] width 18 height 18
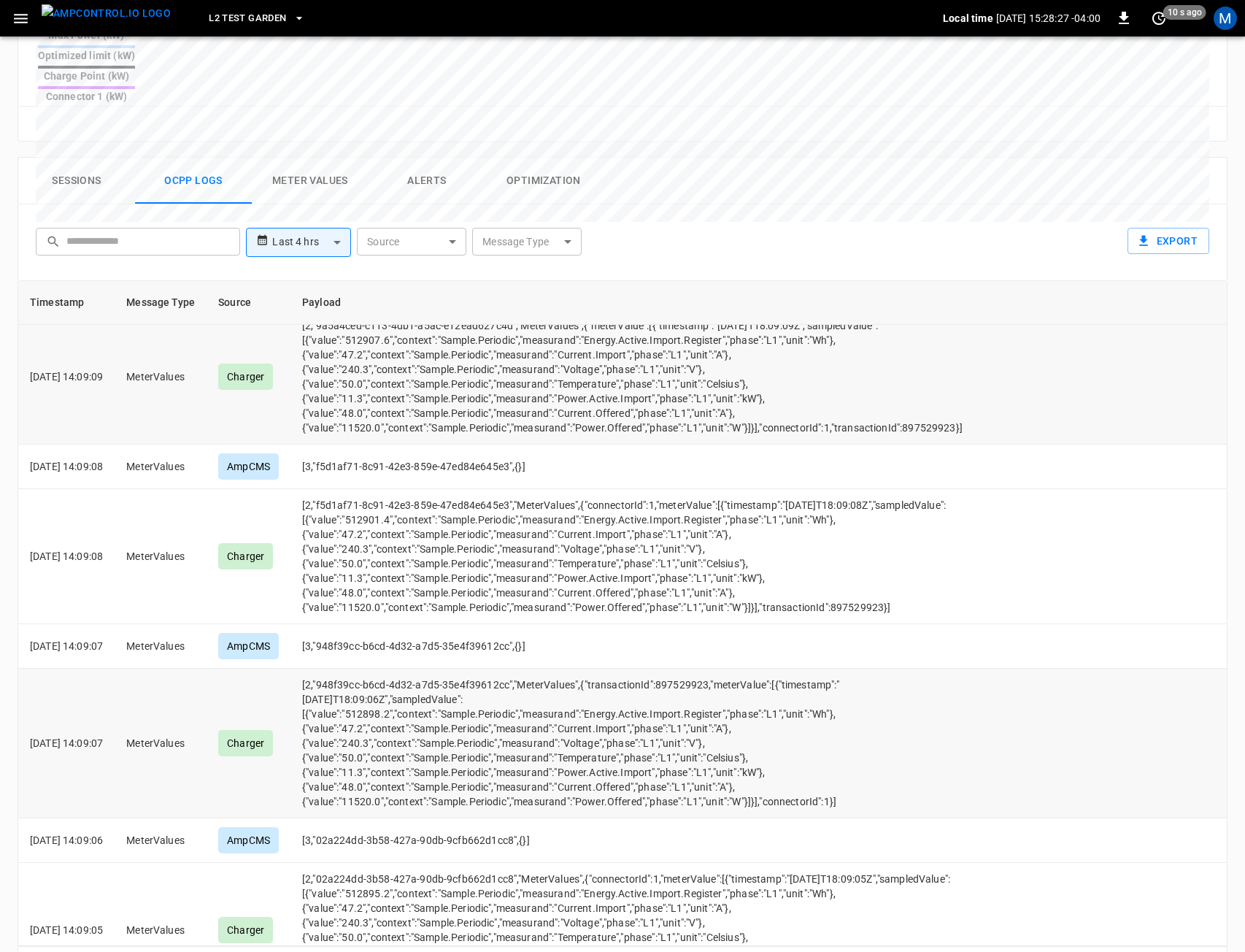
scroll to position [438, 0]
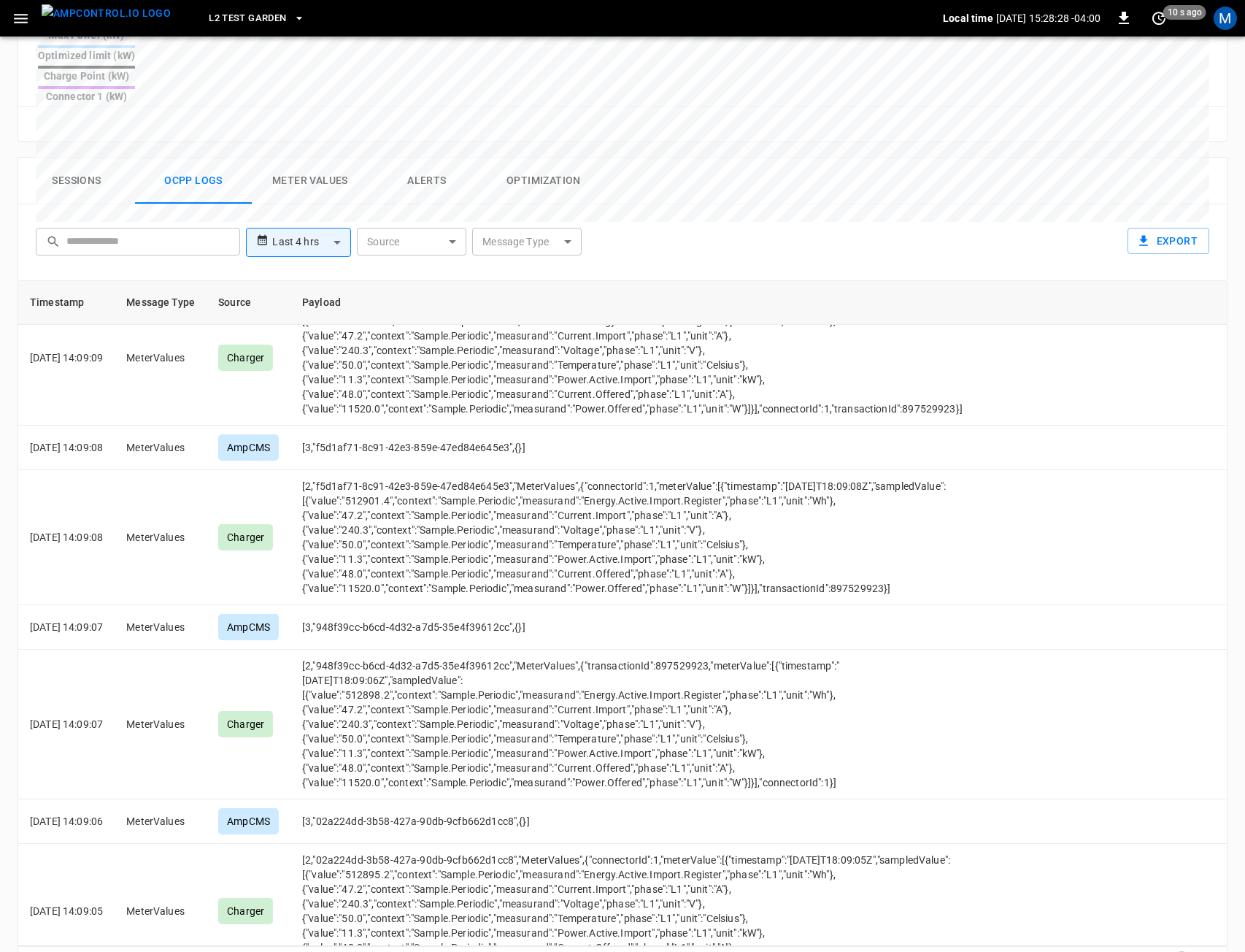
click at [1177, 951] on icon "Go to previous page" at bounding box center [1181, 965] width 18 height 18
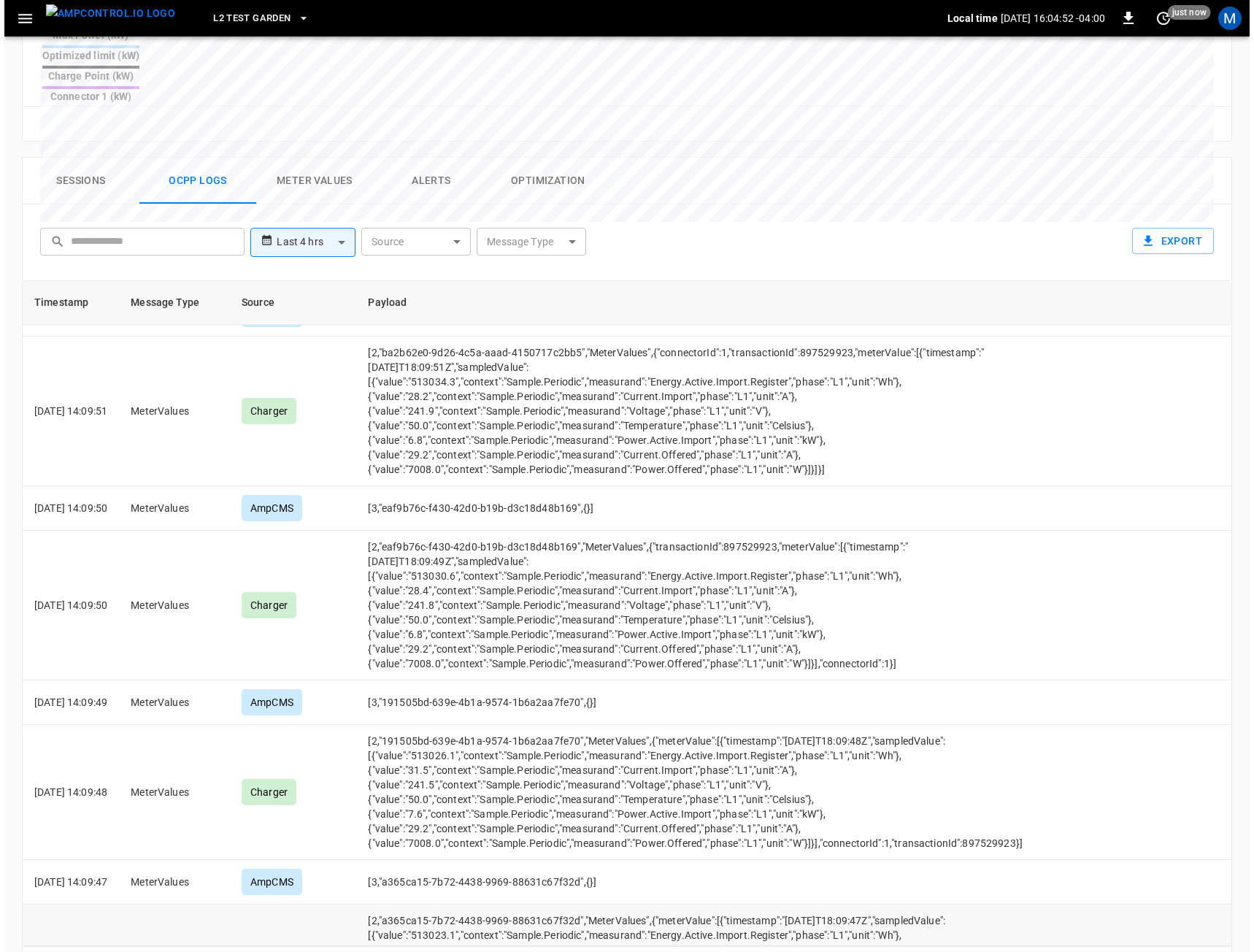
scroll to position [4403, 0]
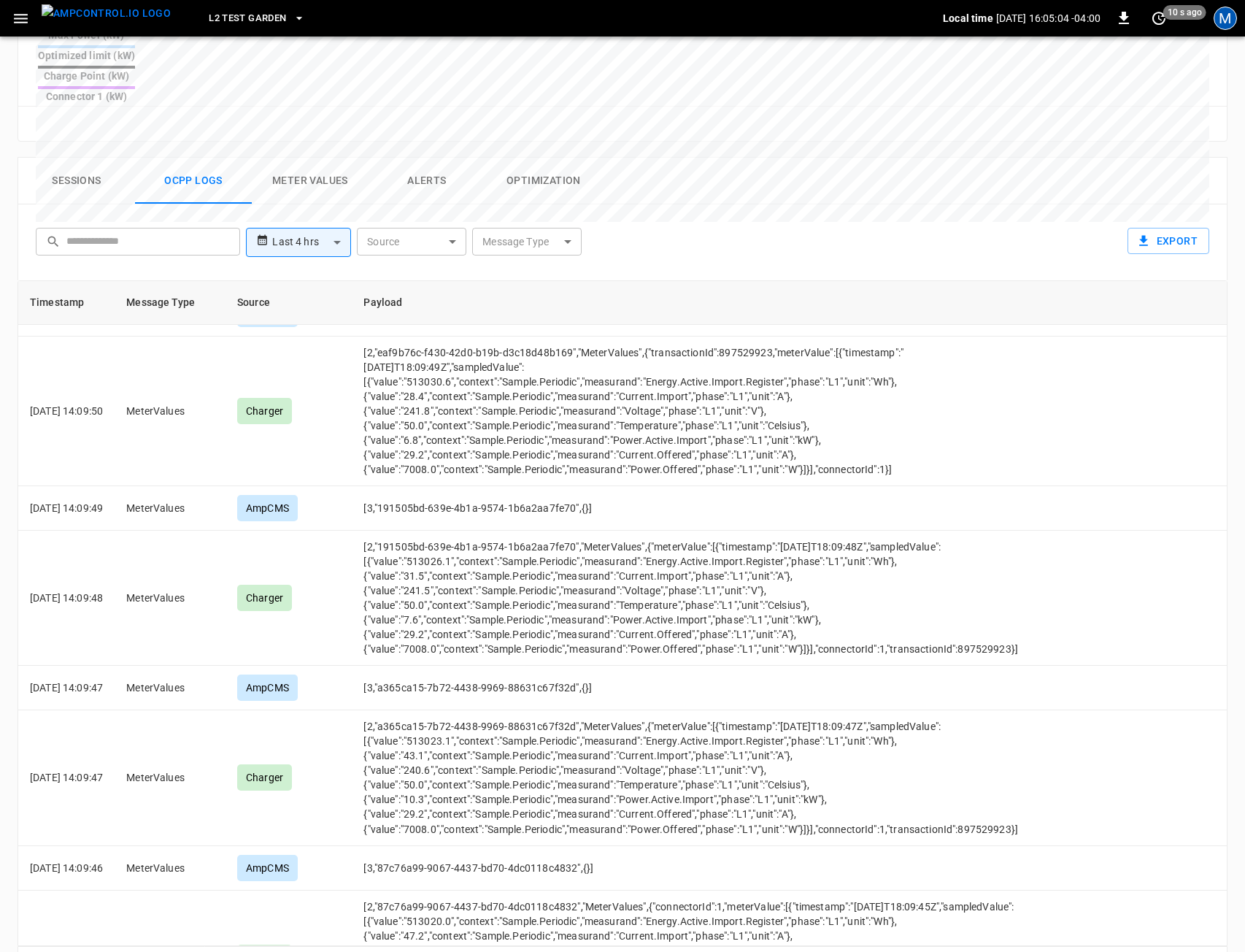
click at [1231, 18] on div "M" at bounding box center [1224, 18] width 23 height 23
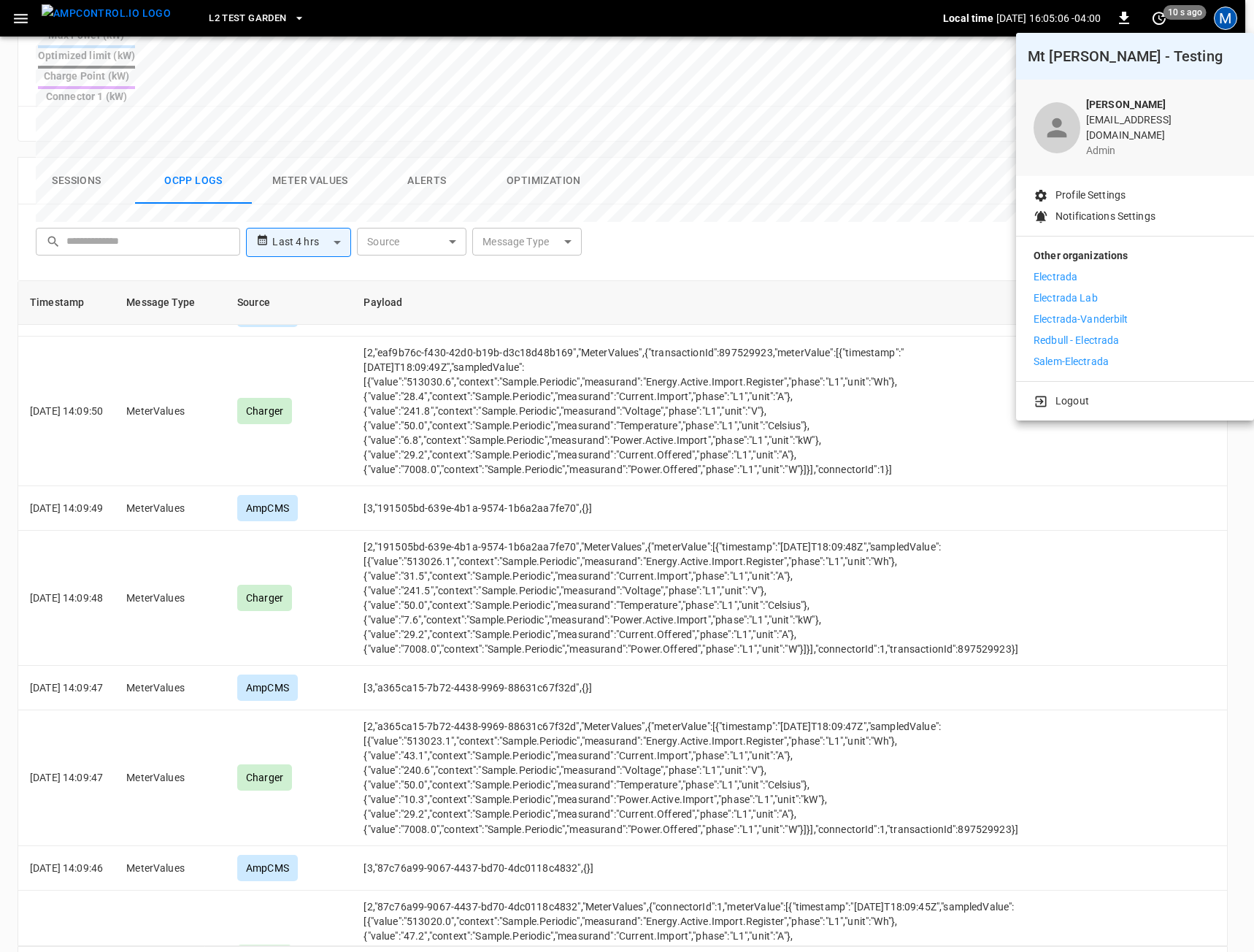
click at [11, 18] on div at bounding box center [627, 476] width 1254 height 952
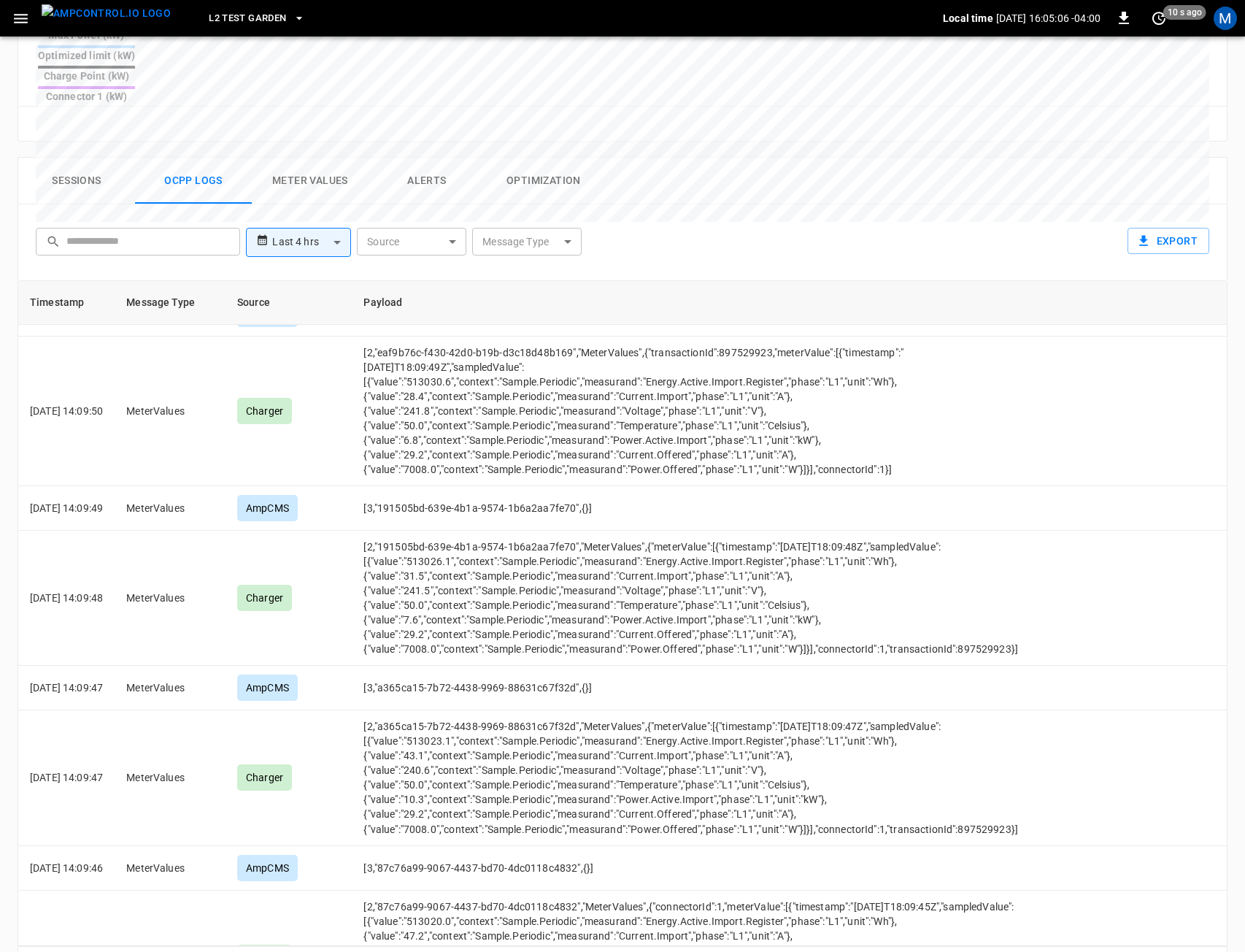
click at [20, 17] on div "Mt [PERSON_NAME] - Testing [PERSON_NAME] [EMAIL_ADDRESS][DOMAIN_NAME] admin Pro…" at bounding box center [622, 477] width 1245 height 949
click at [14, 17] on icon "button" at bounding box center [20, 18] width 18 height 18
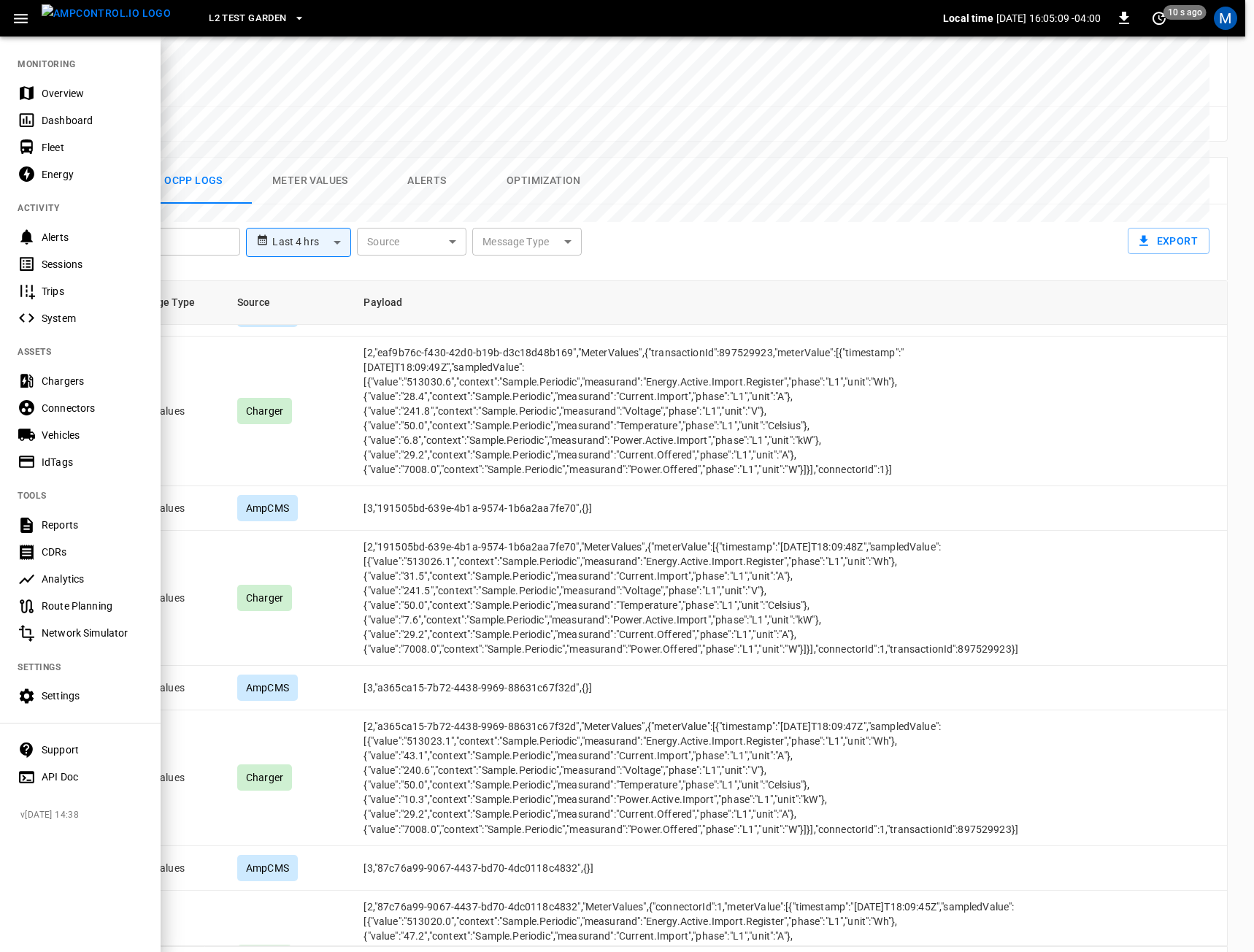
click at [55, 698] on div "Settings" at bounding box center [92, 696] width 101 height 15
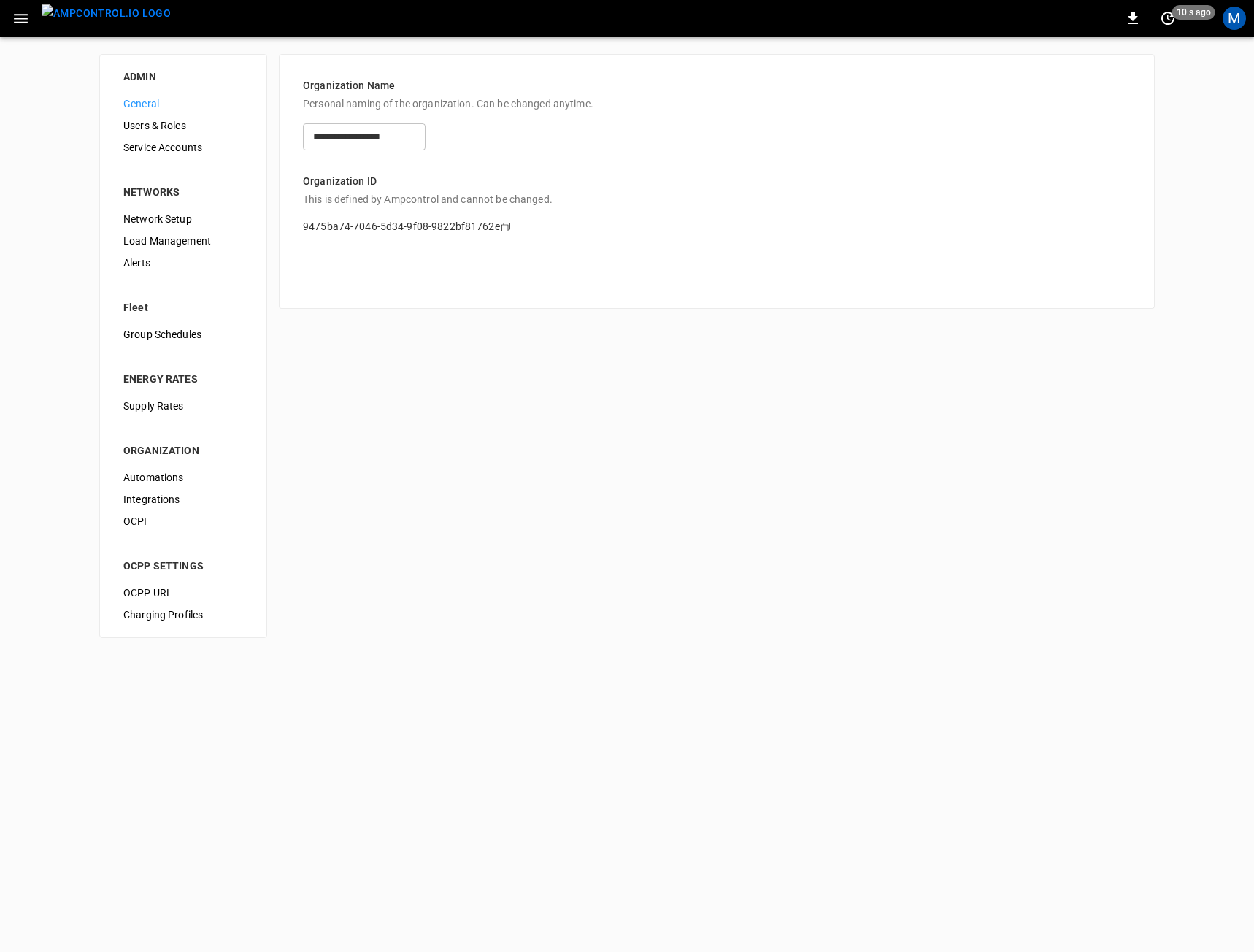
click at [167, 473] on span "Automations" at bounding box center [184, 478] width 120 height 15
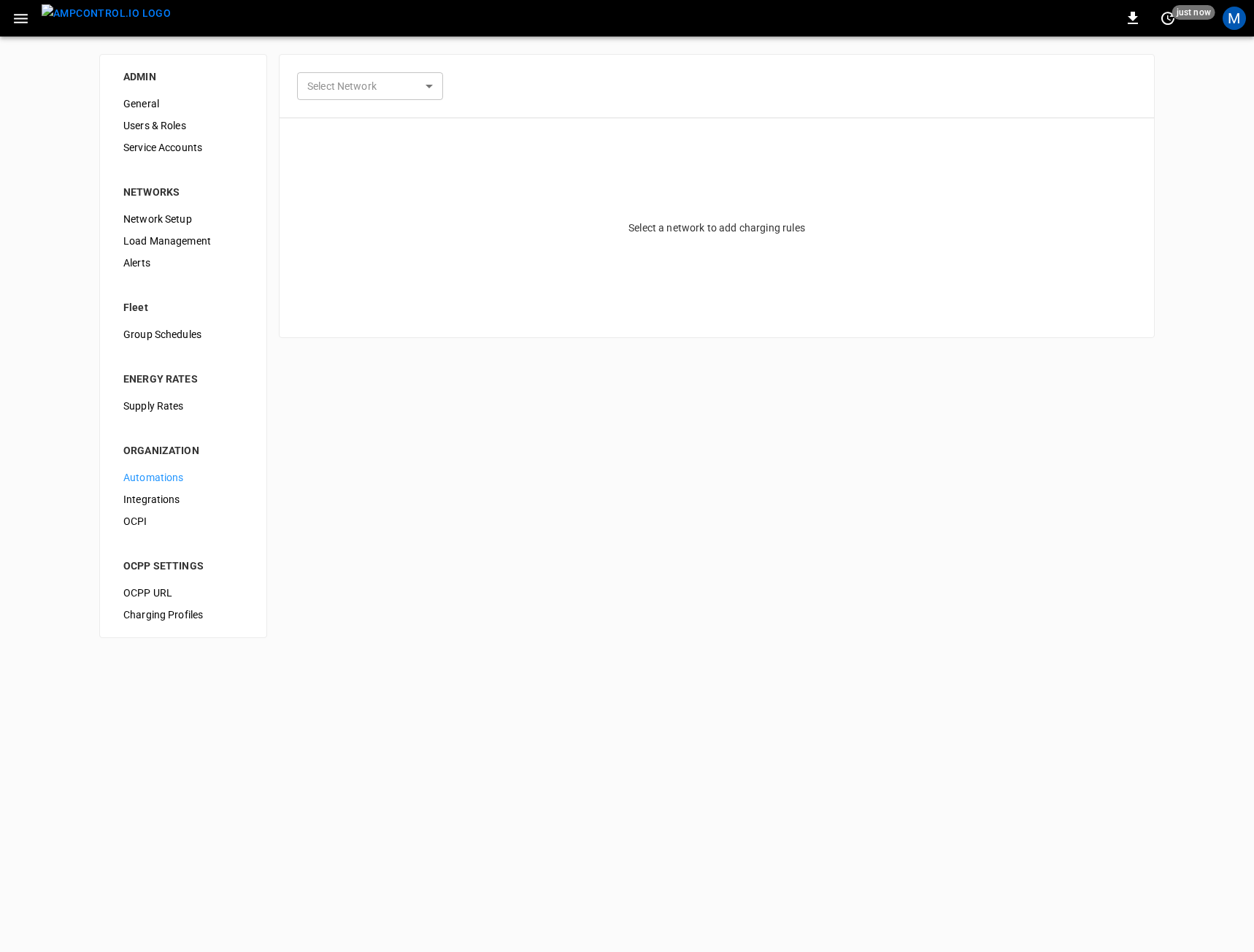
click at [177, 141] on span "Service Accounts" at bounding box center [184, 148] width 120 height 15
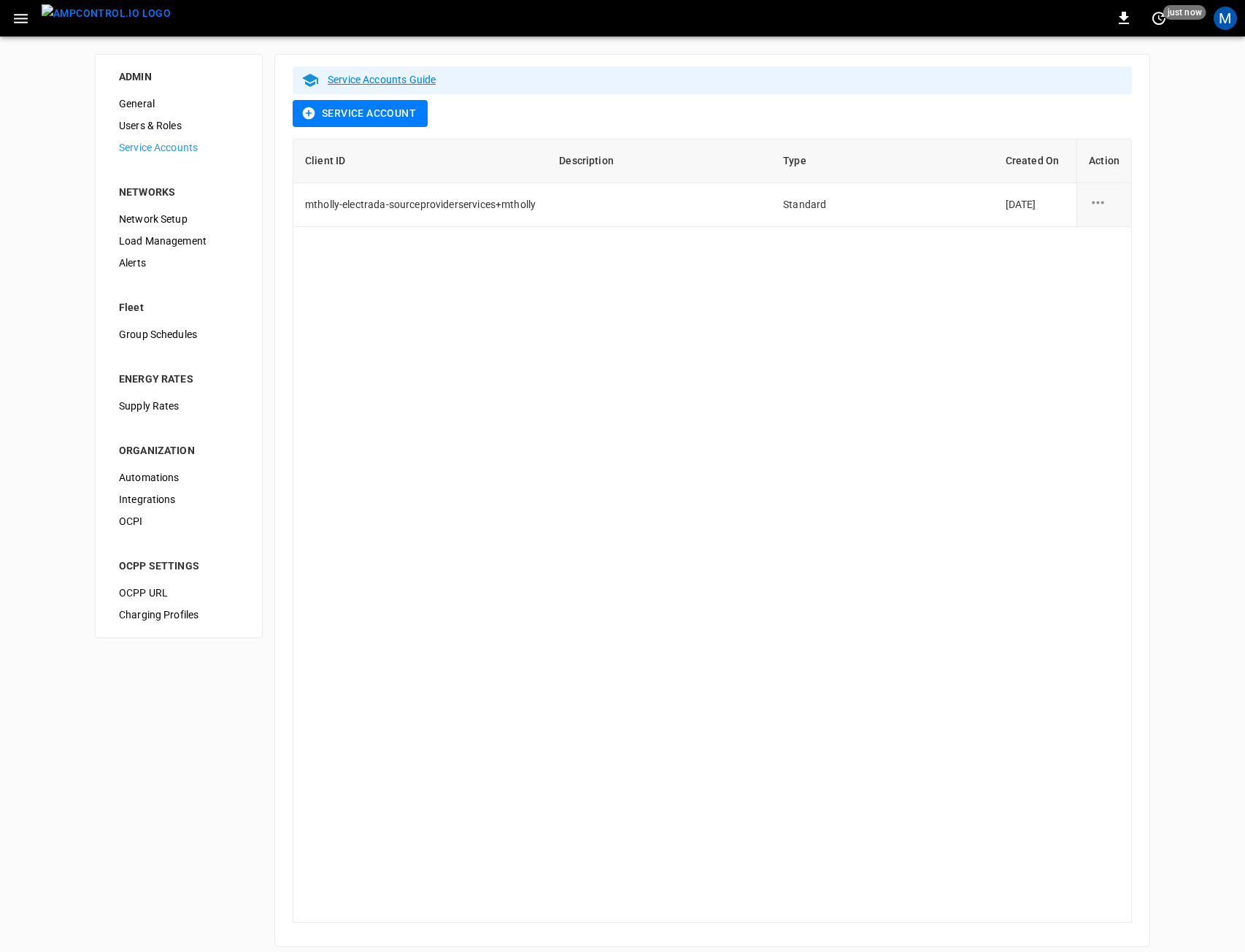
click at [368, 121] on button "Service Account" at bounding box center [360, 113] width 135 height 27
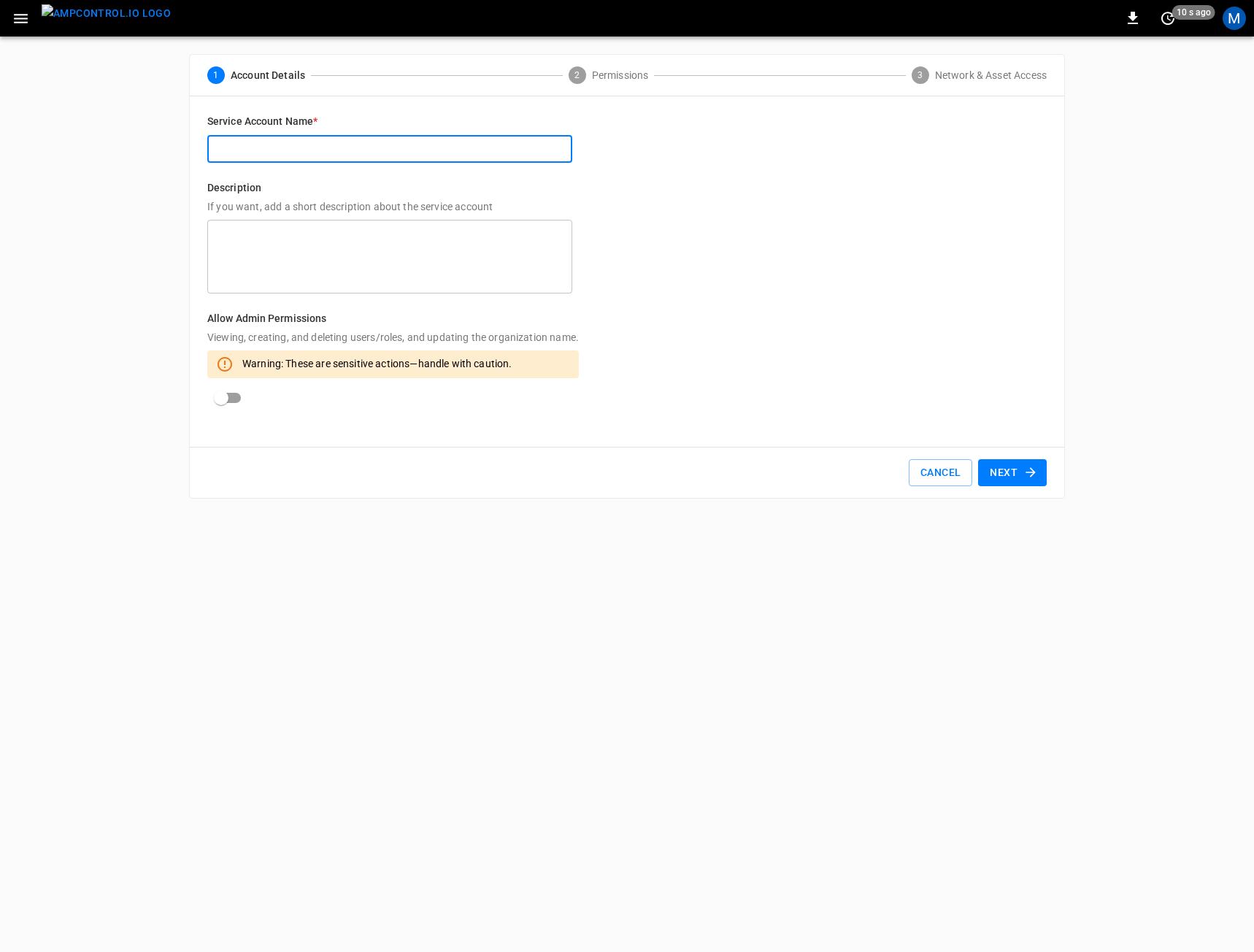
click at [357, 159] on input "text" at bounding box center [389, 149] width 365 height 27
click at [940, 487] on div "Cancel Next" at bounding box center [627, 472] width 874 height 51
click at [920, 477] on button "Cancel" at bounding box center [941, 472] width 64 height 27
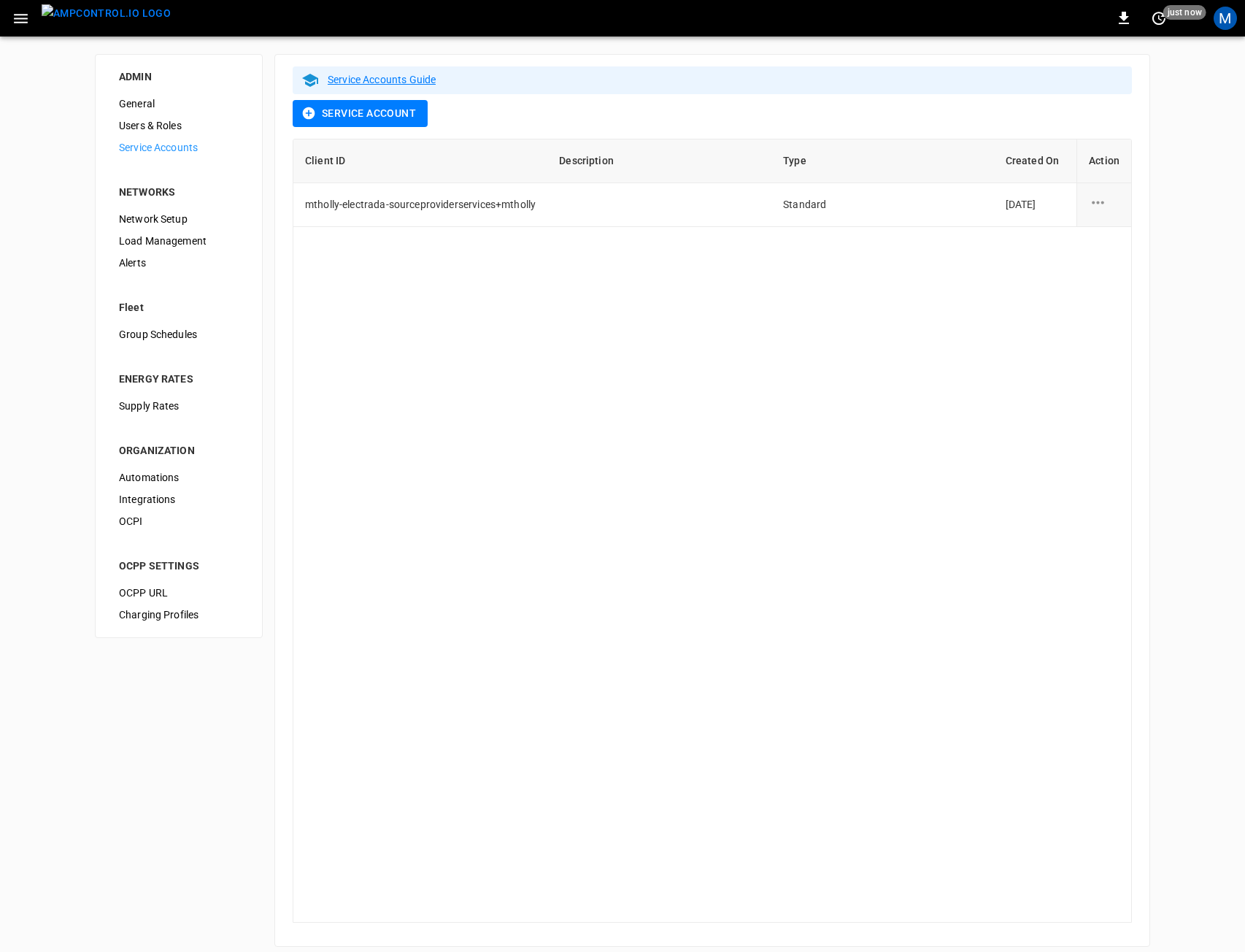
click at [85, 18] on img "menu" at bounding box center [106, 13] width 129 height 18
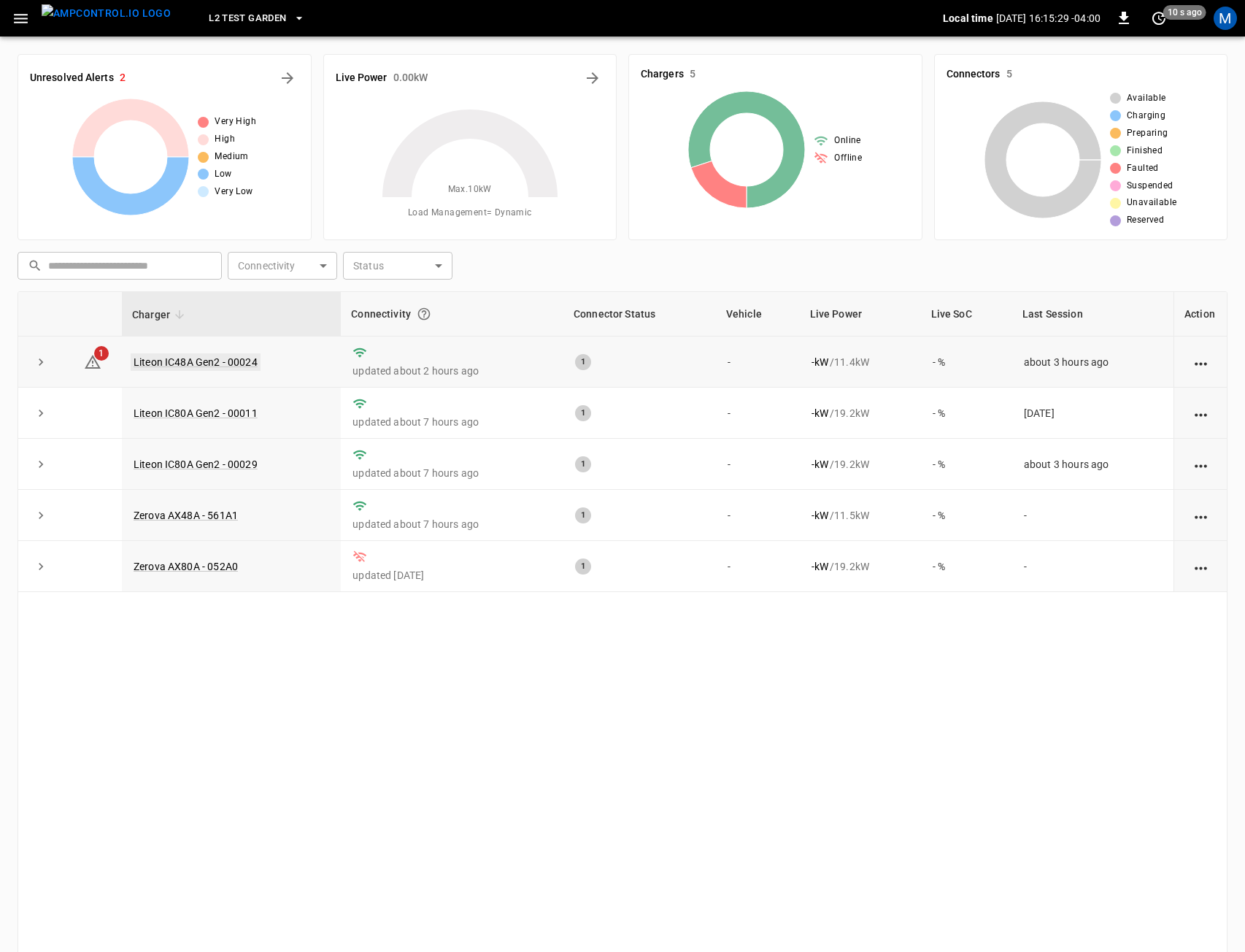
click at [218, 366] on link "Liteon IC48A Gen2 - 00024" at bounding box center [195, 362] width 130 height 18
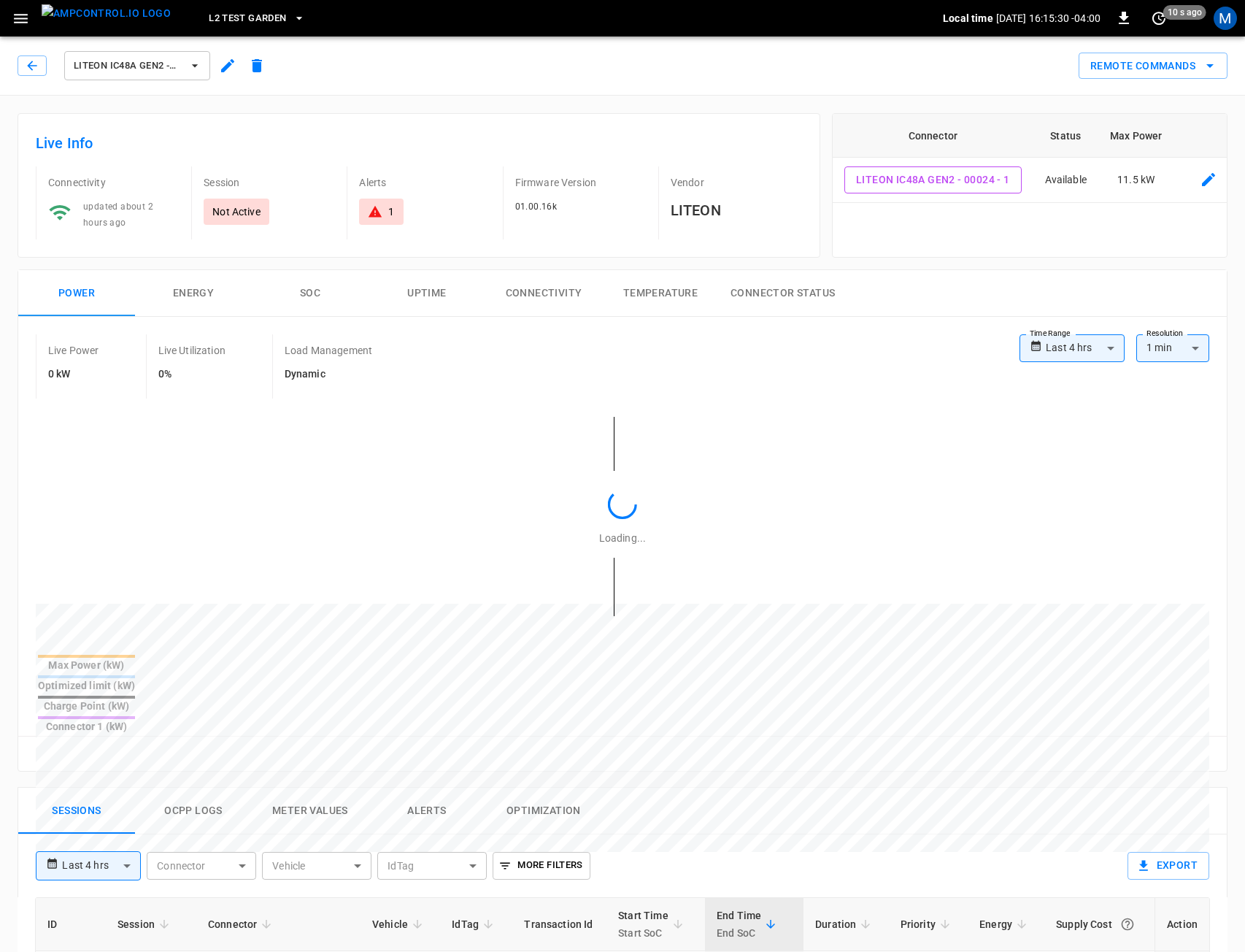
click at [228, 59] on icon "button" at bounding box center [228, 66] width 18 height 18
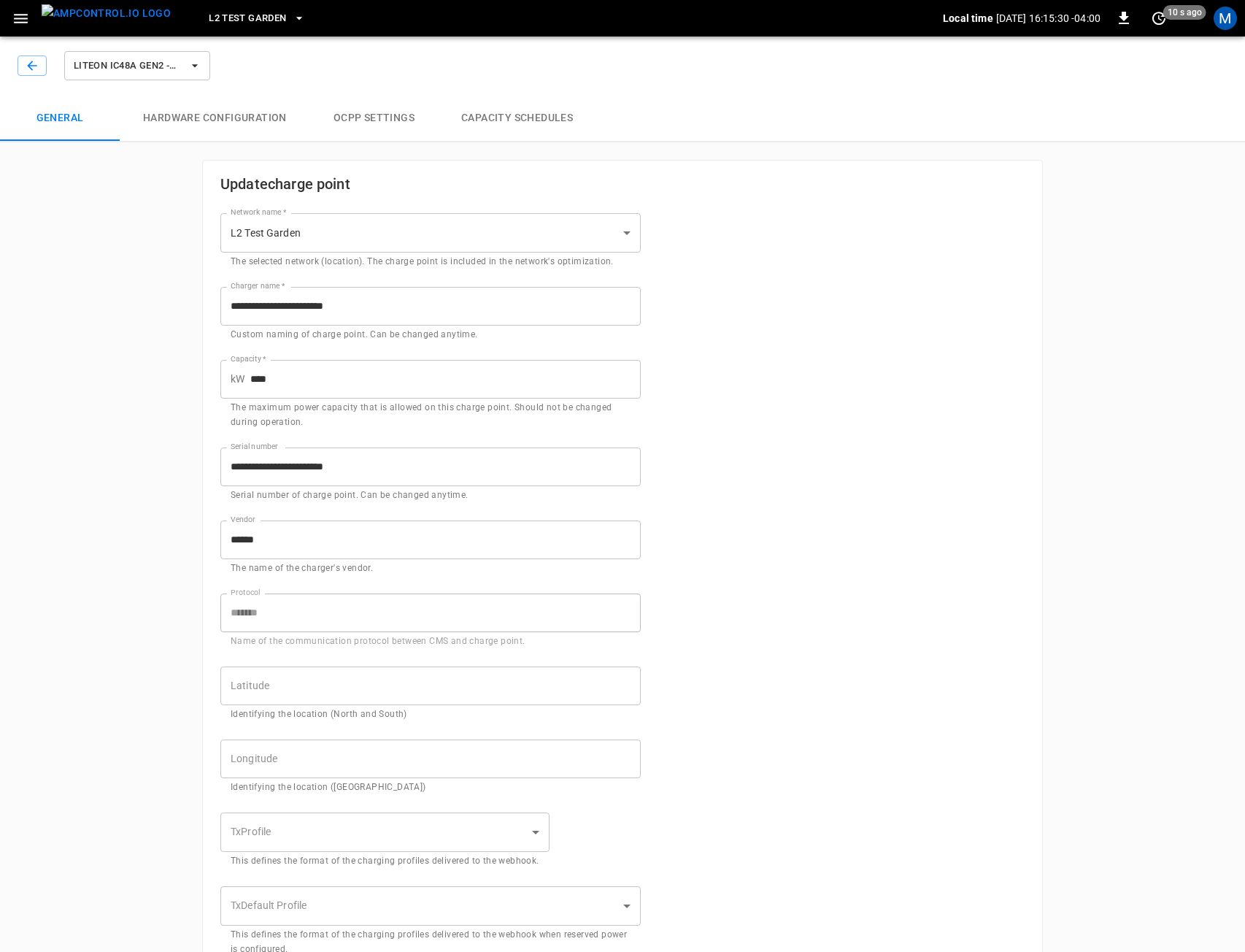
type input "**********"
click at [326, 385] on input "****" at bounding box center [445, 379] width 391 height 38
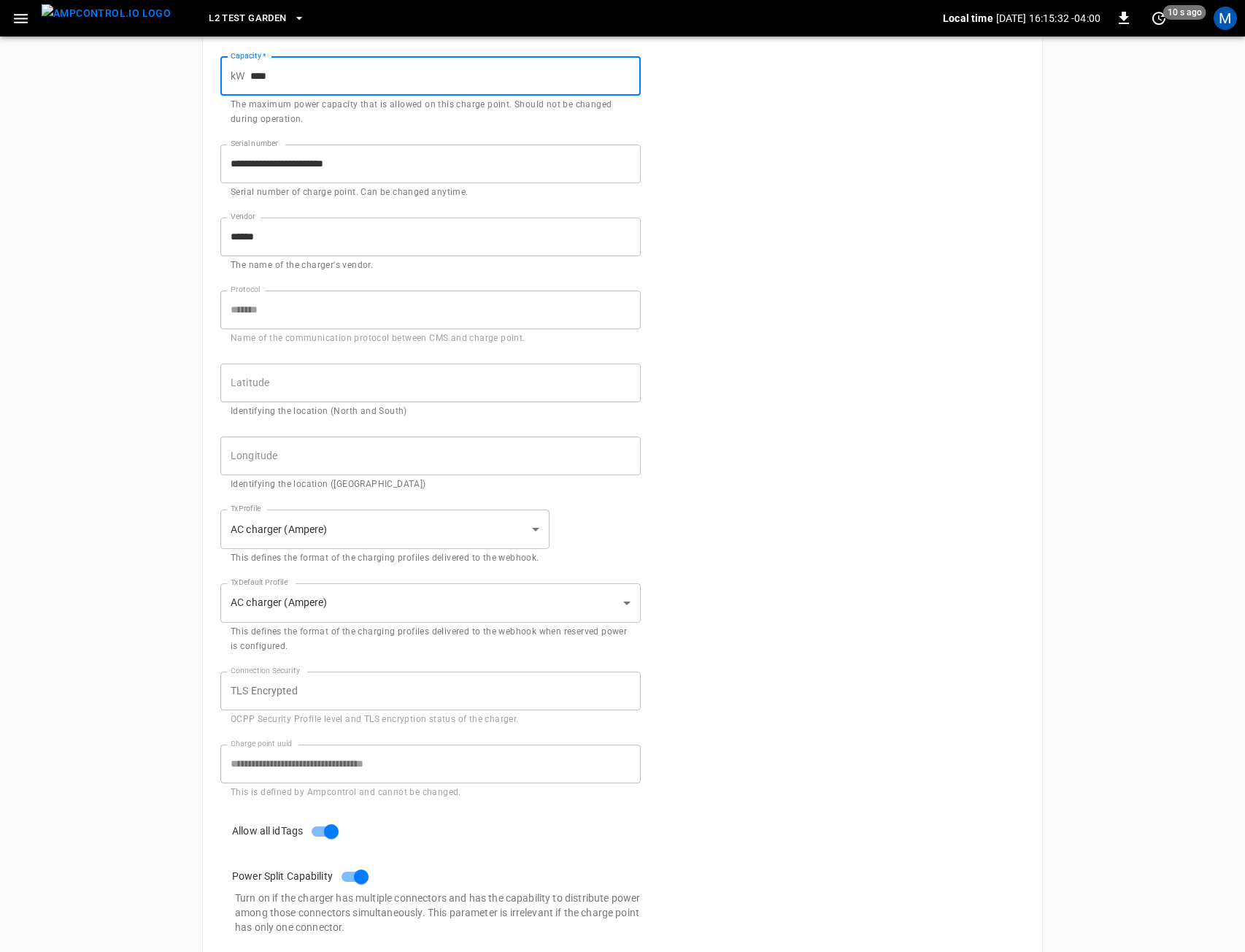
scroll to position [398, 0]
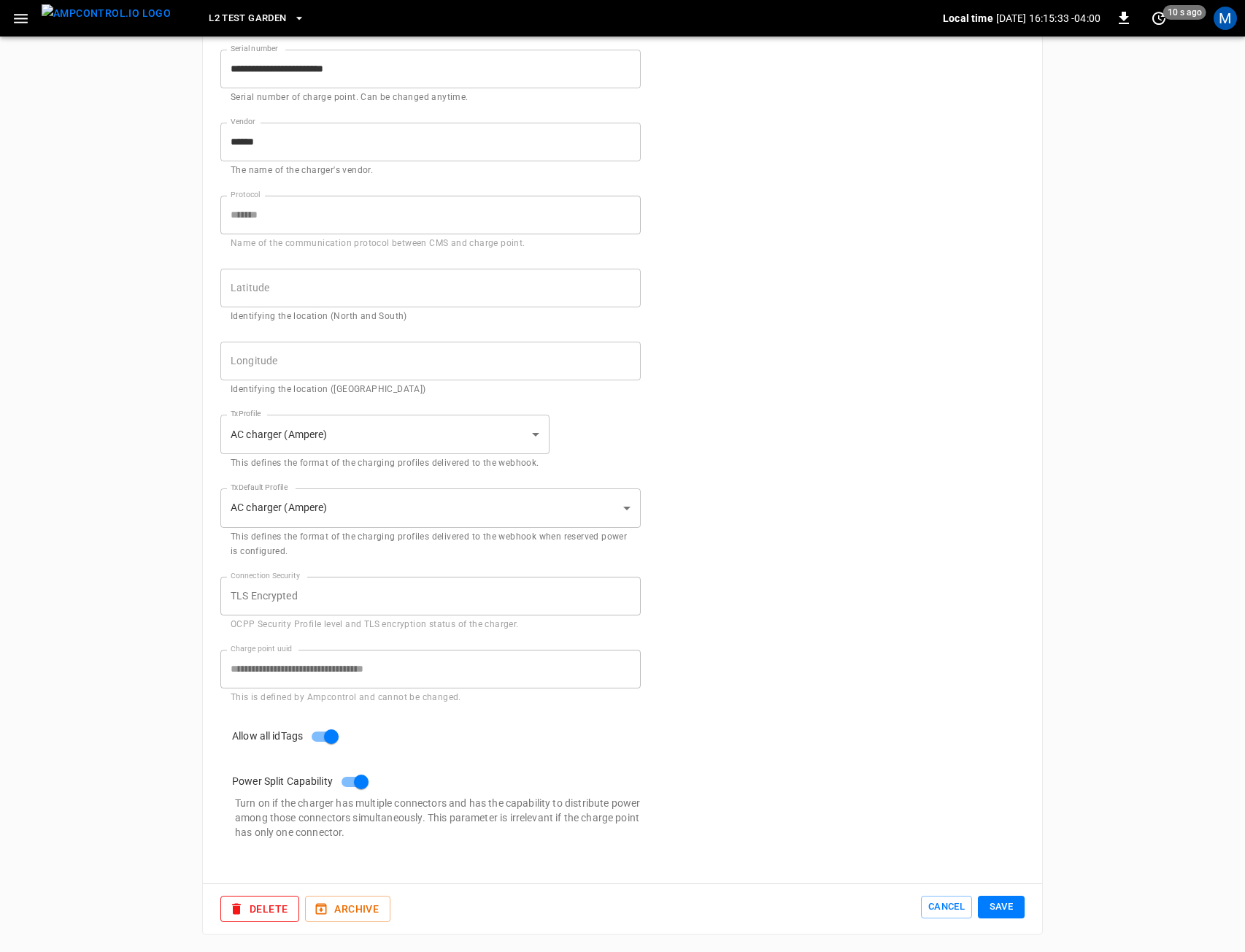
type input "****"
click at [986, 905] on button "Save" at bounding box center [1001, 907] width 47 height 22
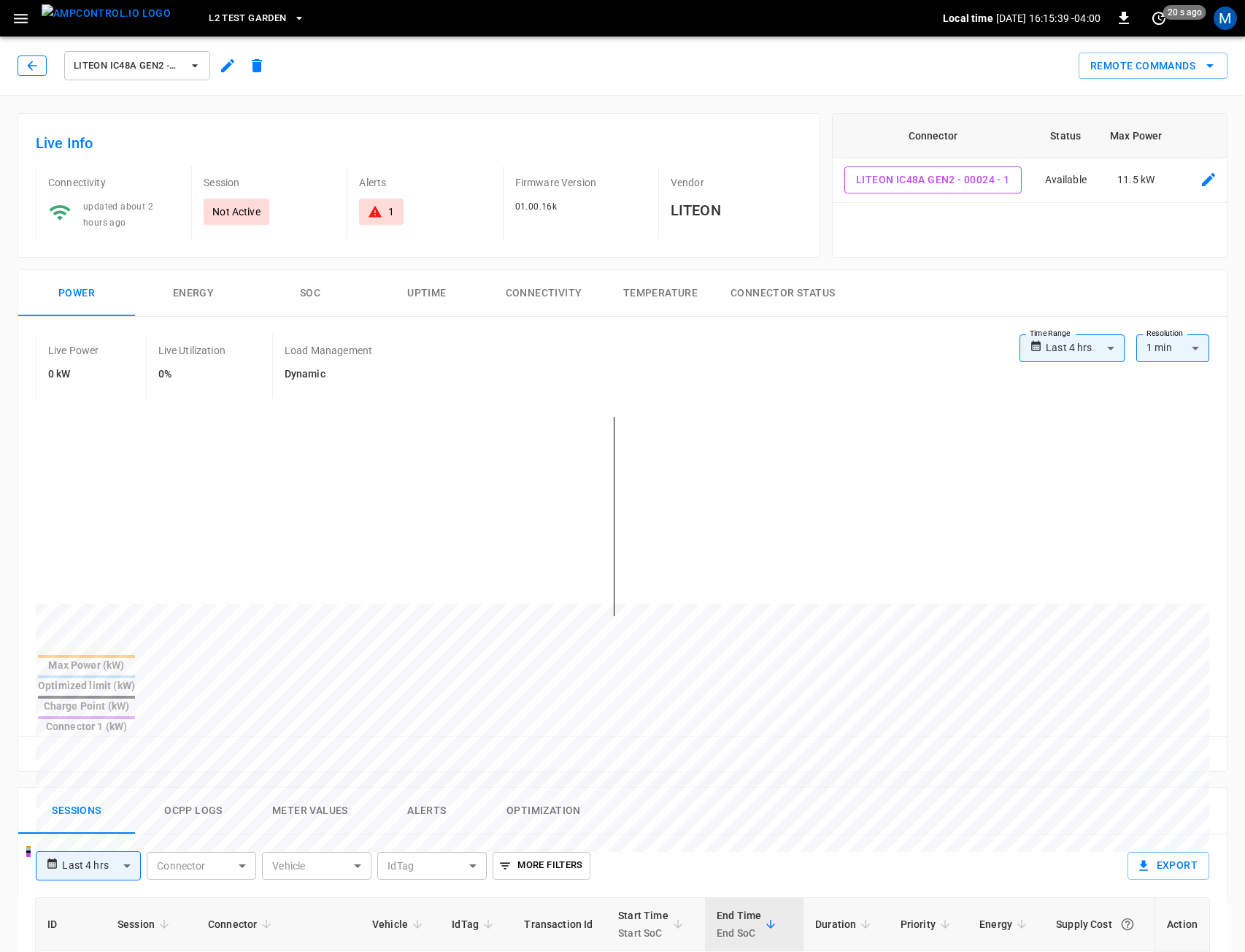
click at [34, 59] on icon "button" at bounding box center [32, 66] width 15 height 15
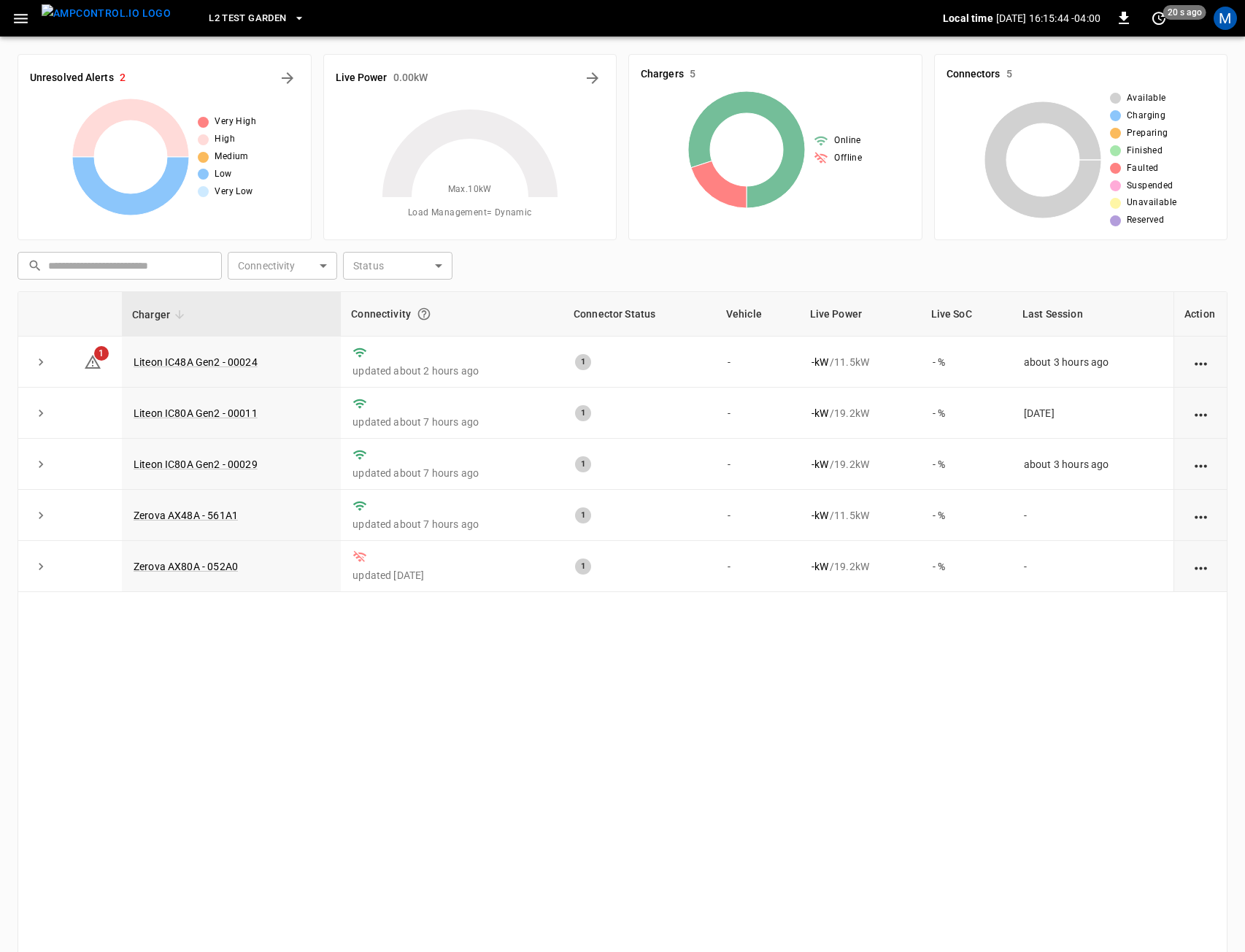
click at [244, 20] on span "L2 Test Garden" at bounding box center [247, 19] width 78 height 17
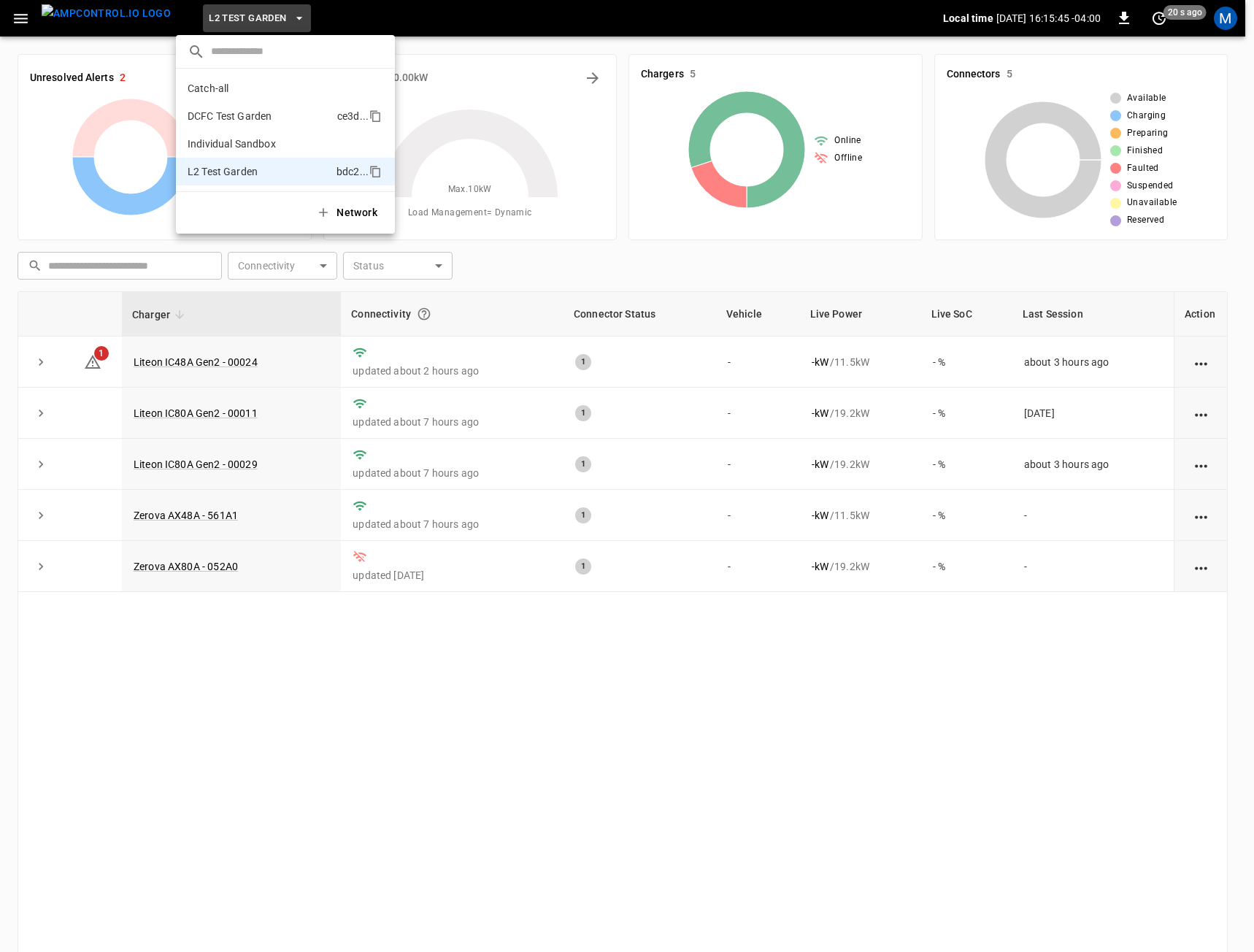
click at [254, 117] on p "DCFC Test Garden" at bounding box center [259, 116] width 143 height 15
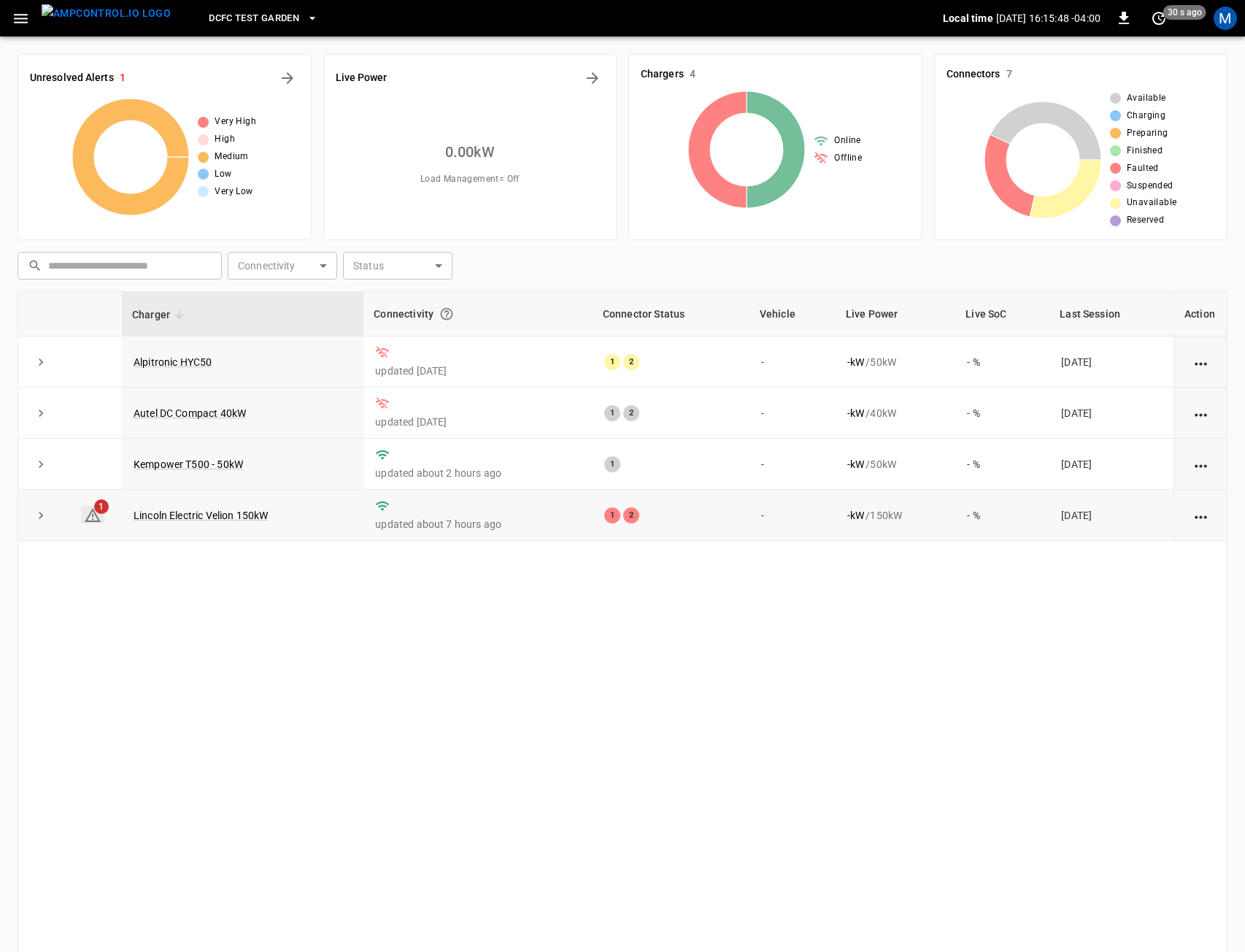
click at [85, 513] on icon at bounding box center [93, 515] width 18 height 18
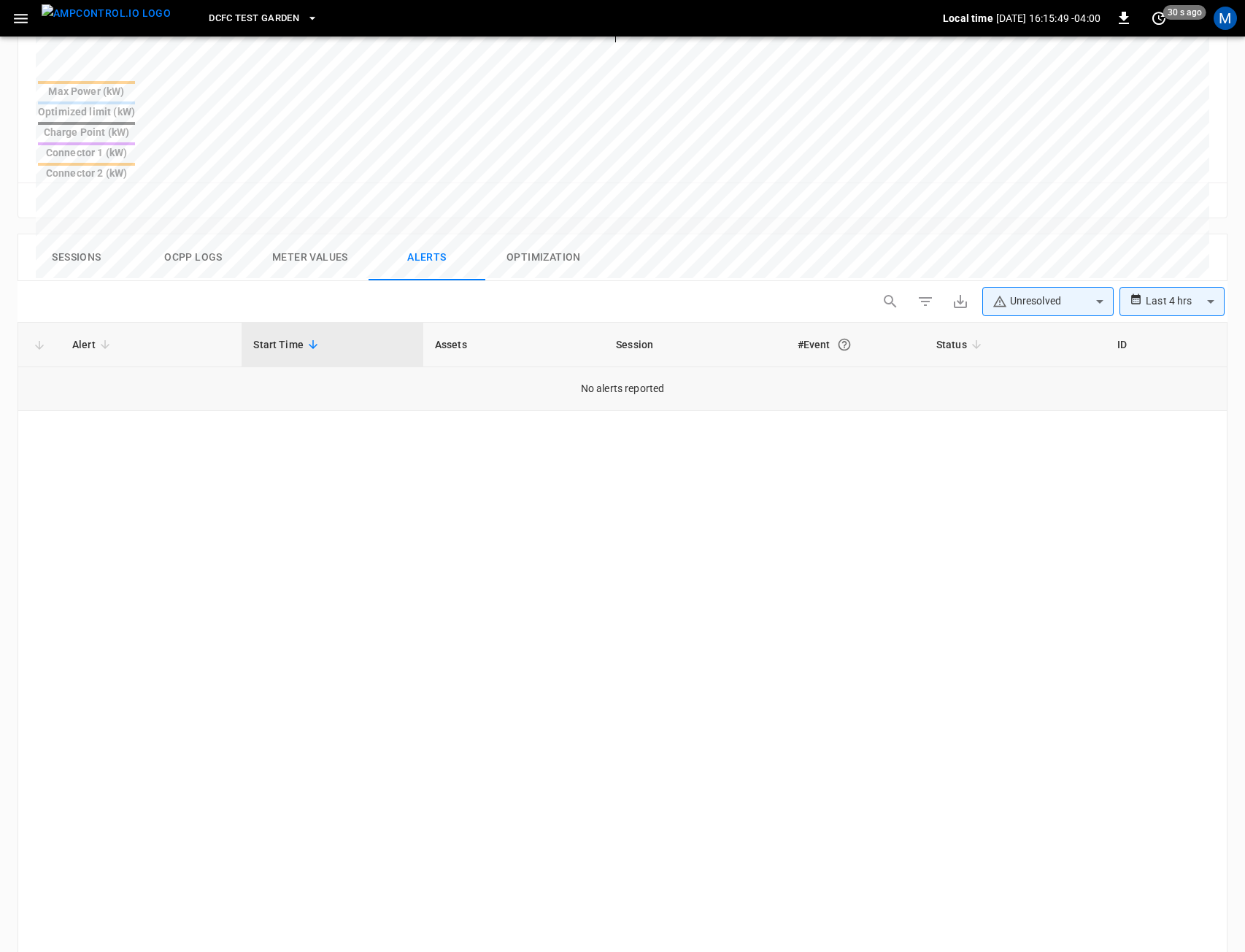
scroll to position [601, 0]
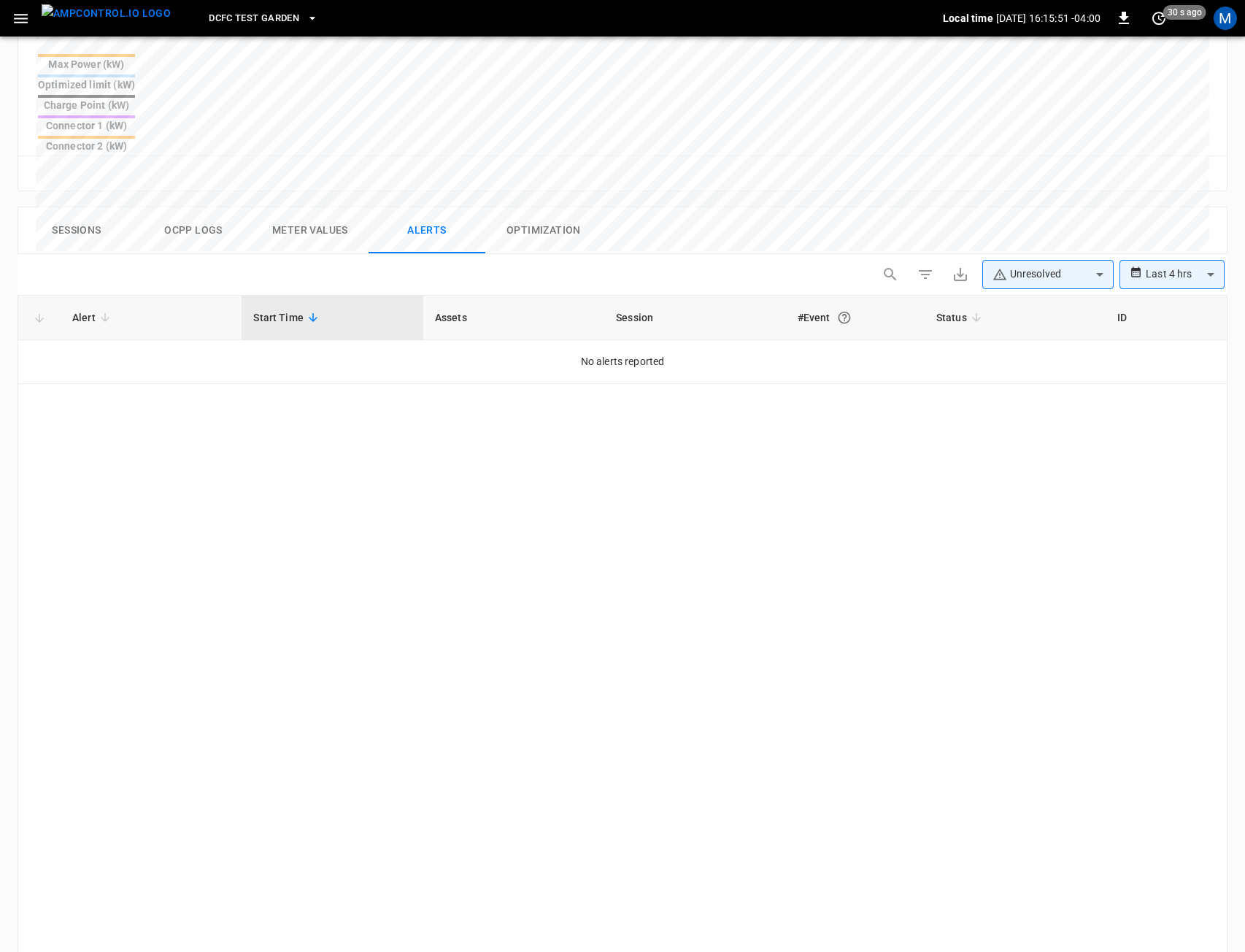
click at [1169, 193] on body "**********" at bounding box center [622, 270] width 1245 height 1741
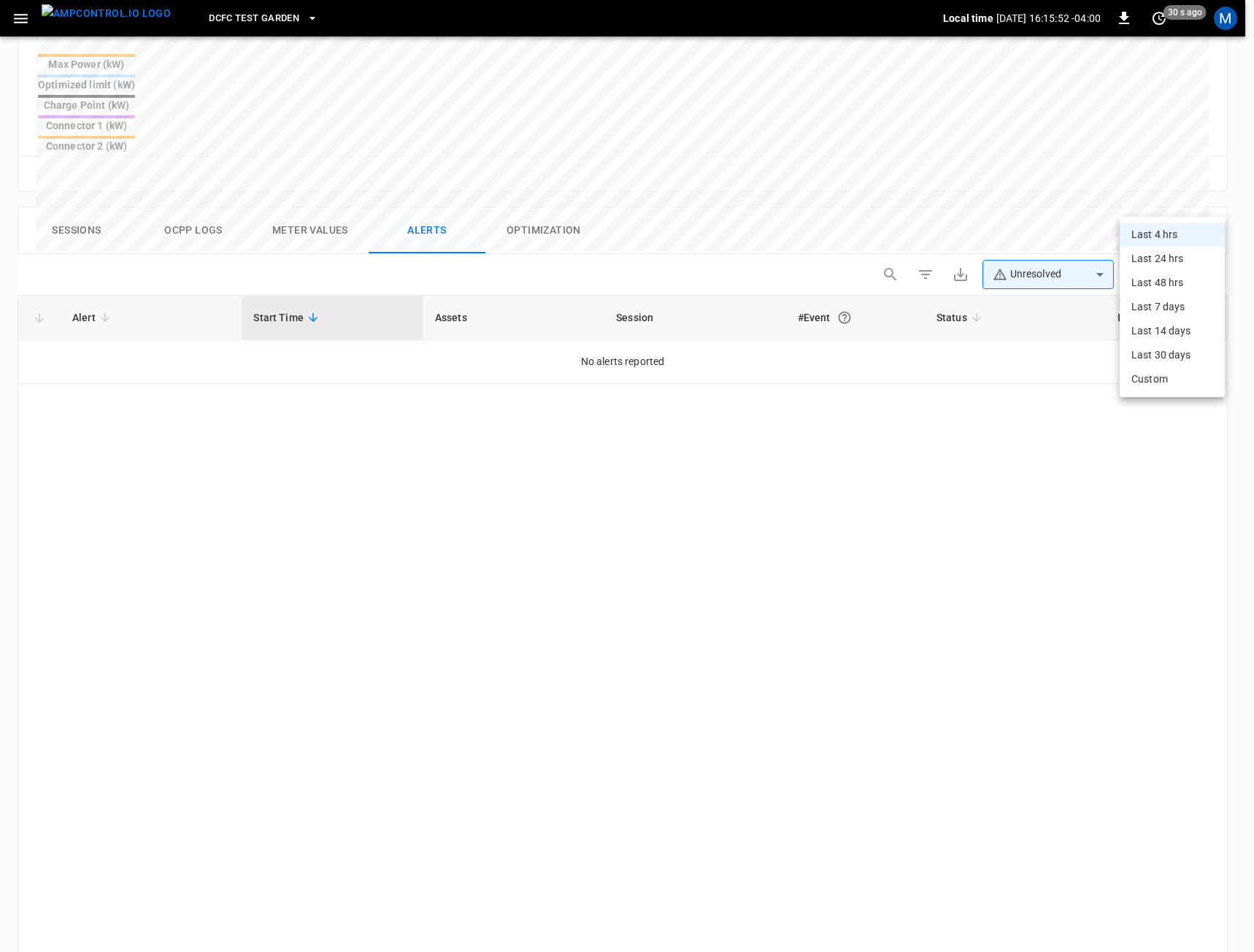
click at [1168, 286] on li "Last 48 hrs" at bounding box center [1172, 283] width 105 height 24
type input "**********"
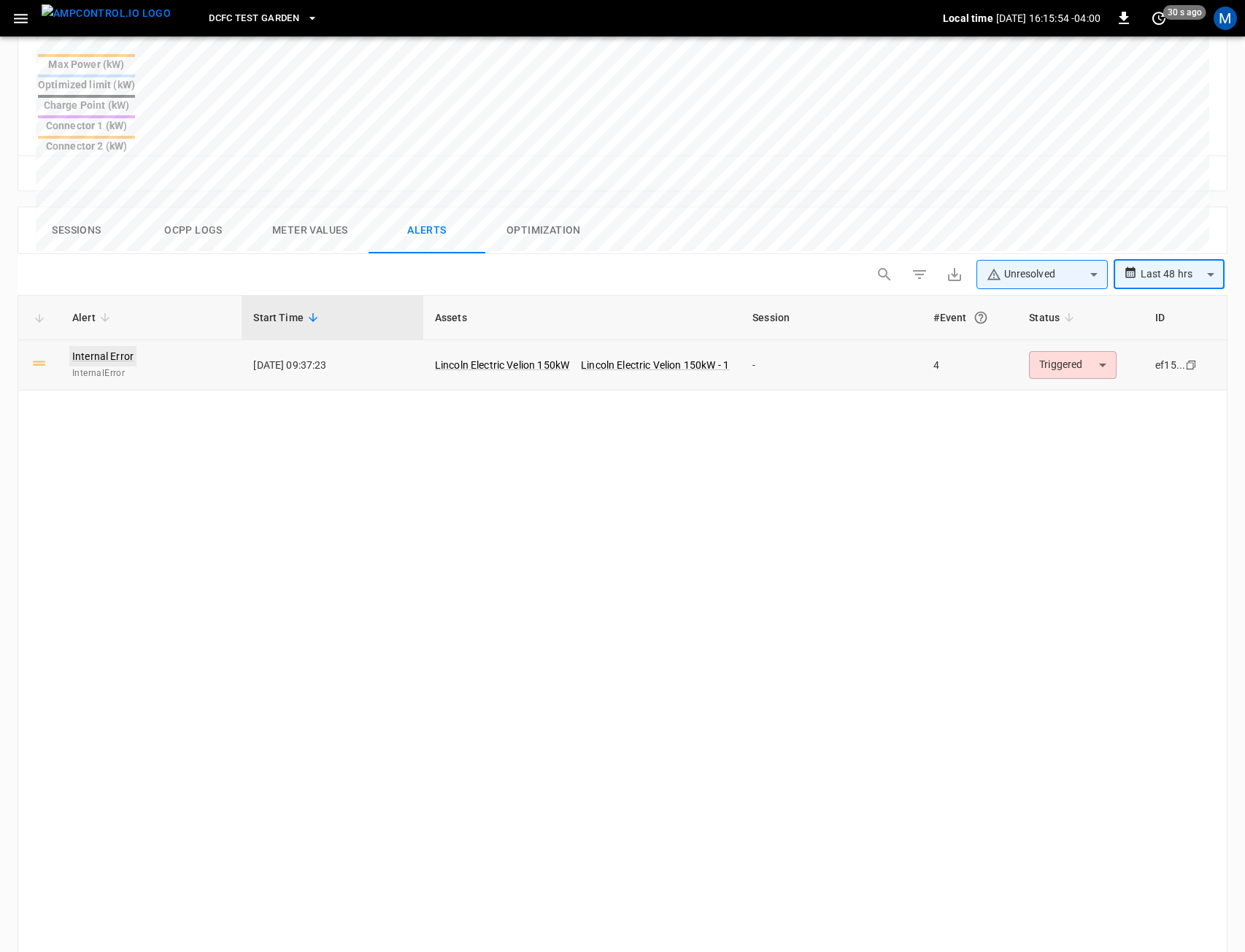
click at [88, 346] on link "Internal Error" at bounding box center [103, 356] width 67 height 21
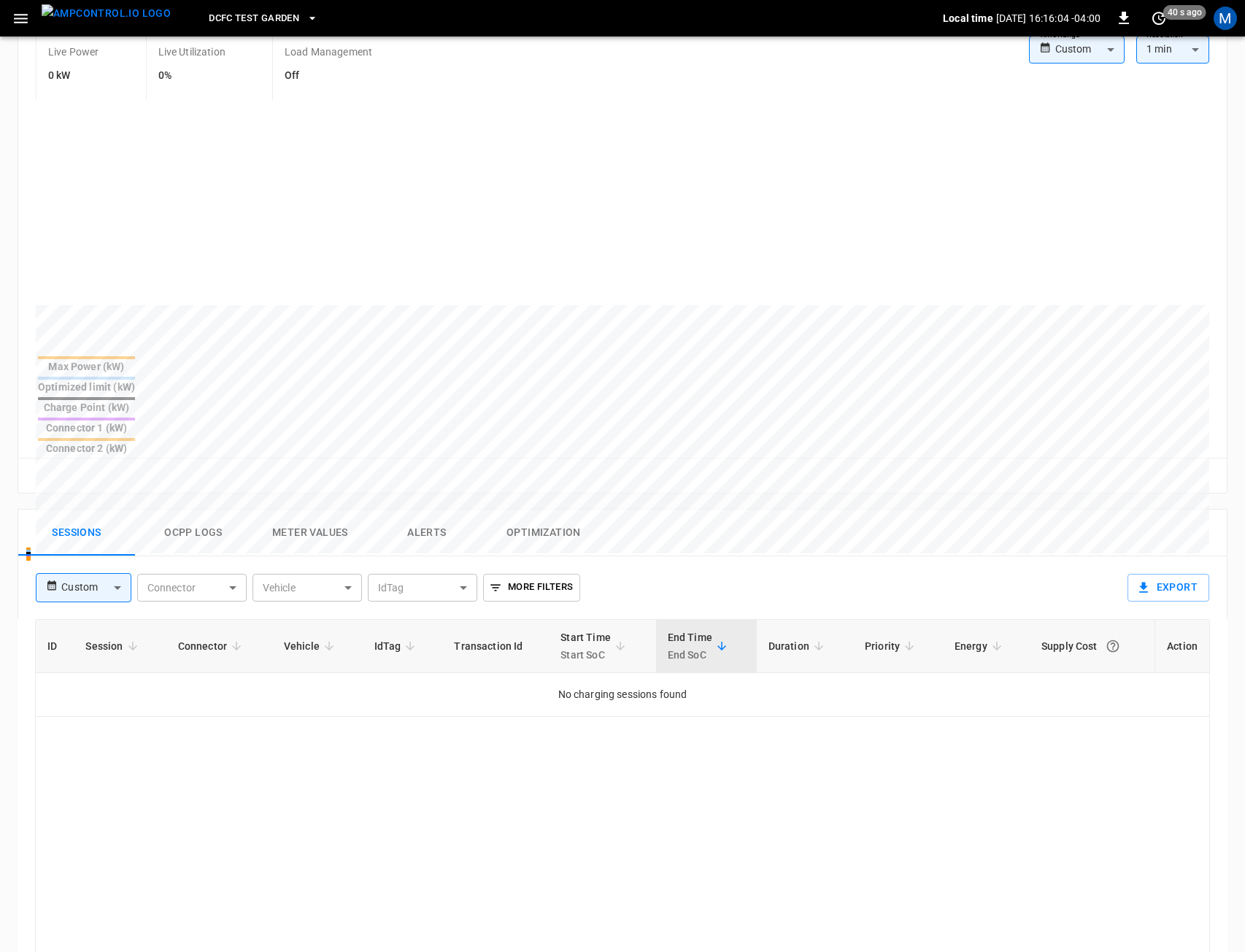
scroll to position [364, 0]
